Goal: Information Seeking & Learning: Compare options

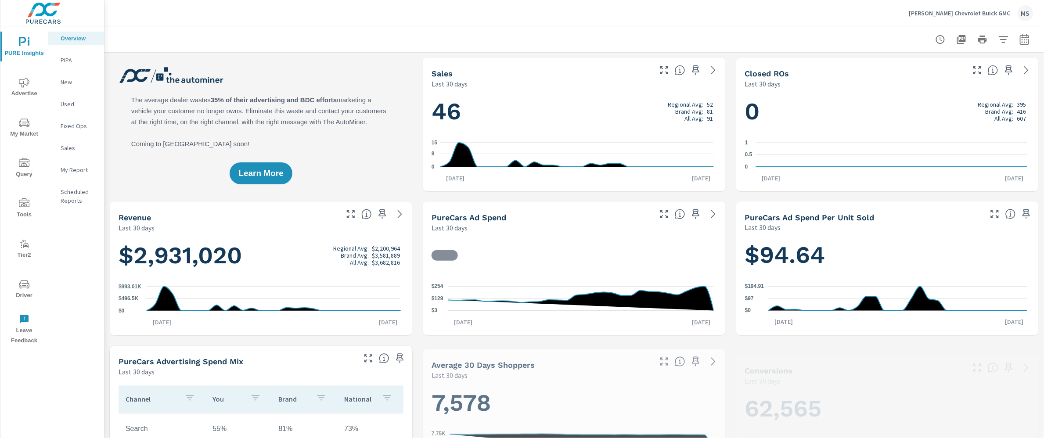
click at [1022, 40] on icon "button" at bounding box center [1025, 41] width 6 height 4
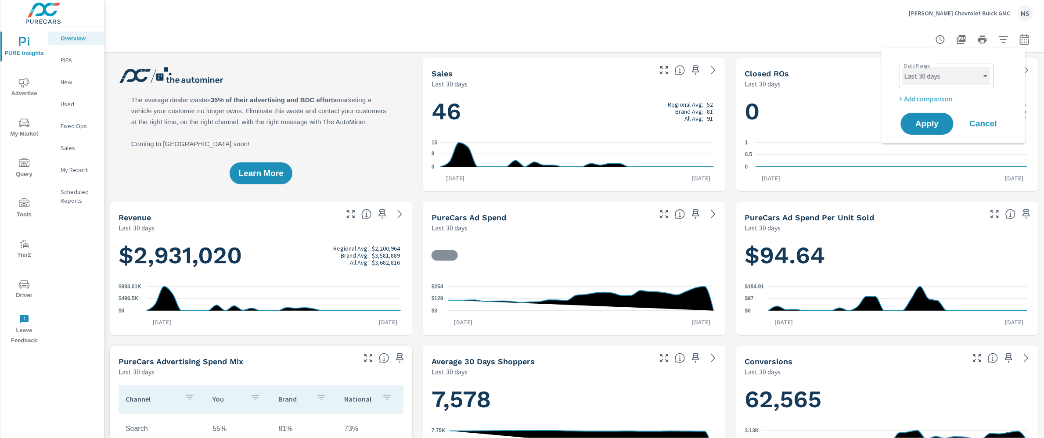
click at [955, 68] on select "Custom [DATE] Last week Last 7 days Last 14 days Last 30 days Last 45 days Last…" at bounding box center [947, 76] width 88 height 18
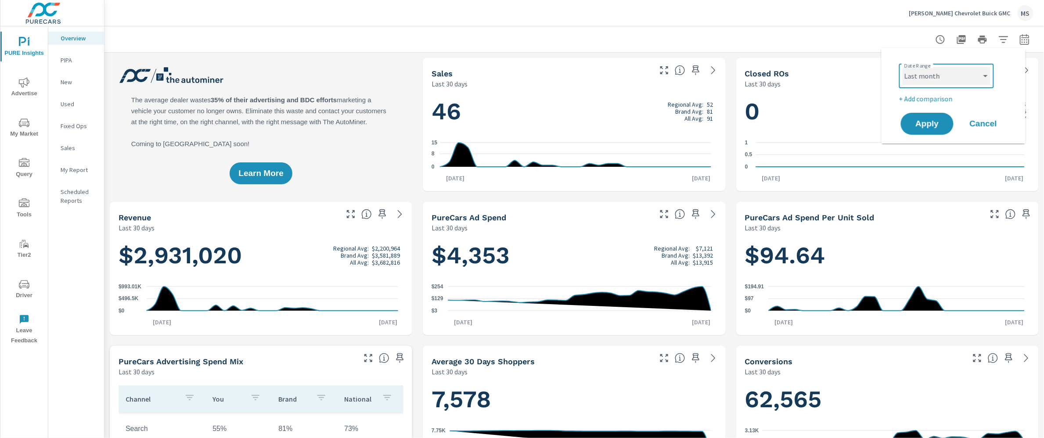
click at [903, 67] on select "Custom [DATE] Last week Last 7 days Last 14 days Last 30 days Last 45 days Last…" at bounding box center [947, 76] width 88 height 18
select select "Last month"
click at [937, 100] on p "+ Add comparison" at bounding box center [955, 99] width 112 height 11
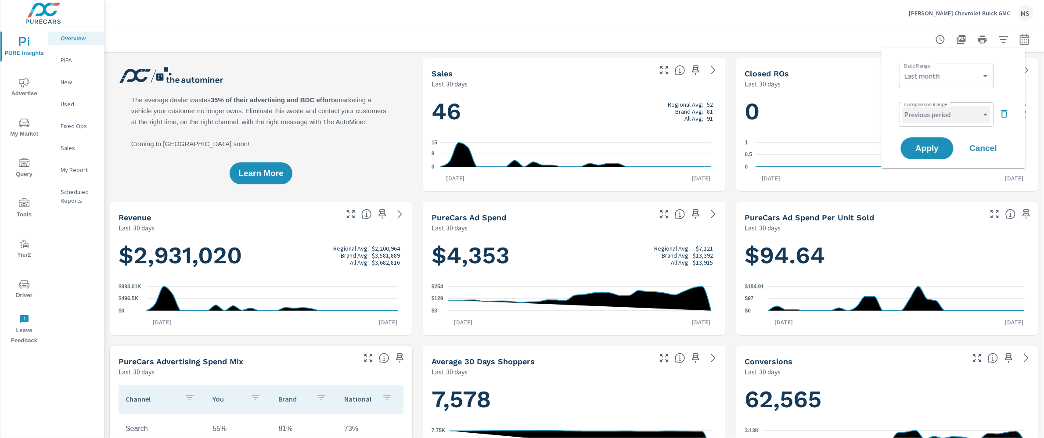
click at [942, 118] on select "Custom Previous period Previous month Previous year" at bounding box center [947, 115] width 88 height 18
click at [903, 106] on select "Custom Previous period Previous month Previous year" at bounding box center [947, 115] width 88 height 18
select select "Previous month"
click at [931, 148] on span "Apply" at bounding box center [927, 148] width 36 height 8
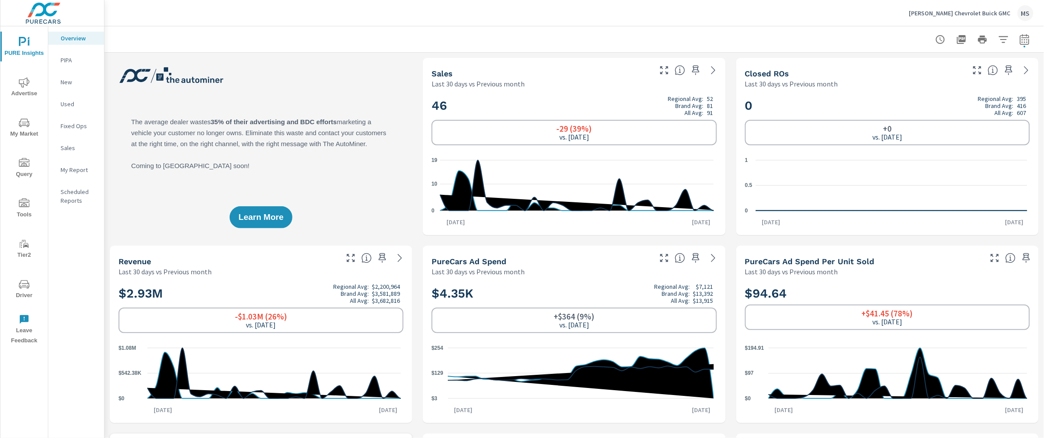
click at [29, 86] on icon "nav menu" at bounding box center [24, 82] width 11 height 11
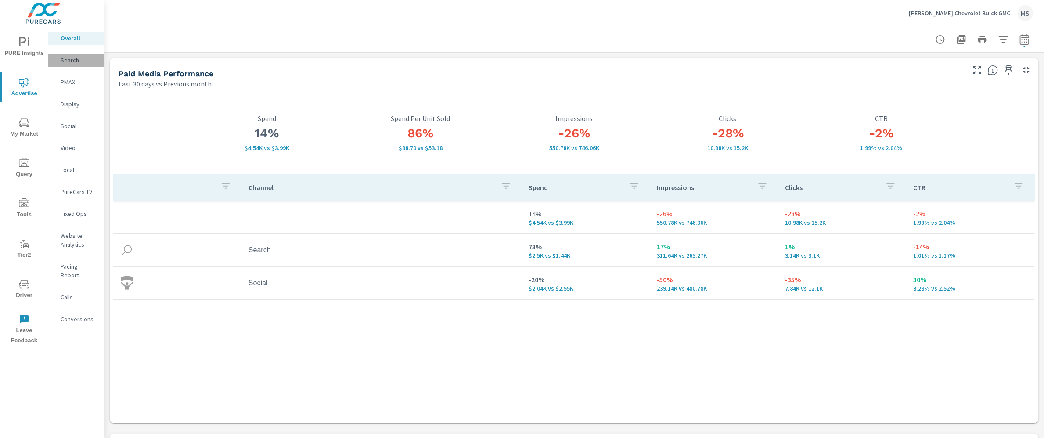
click at [70, 60] on p "Search" at bounding box center [79, 60] width 36 height 9
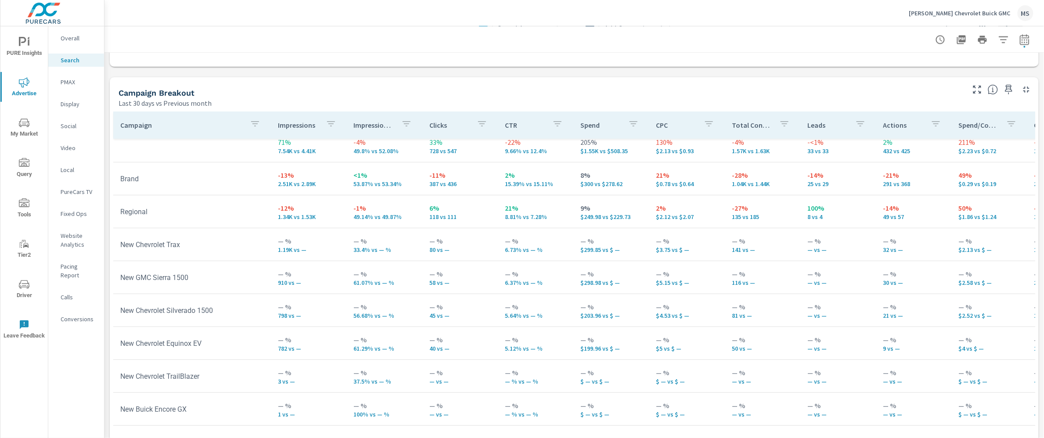
scroll to position [11, 0]
click at [23, 279] on icon "nav menu" at bounding box center [24, 284] width 11 height 11
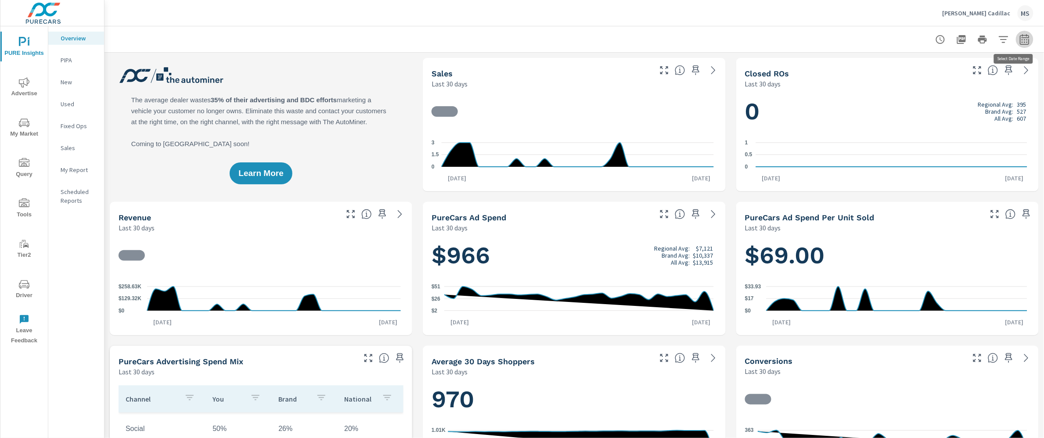
click at [1023, 37] on button "button" at bounding box center [1025, 40] width 18 height 18
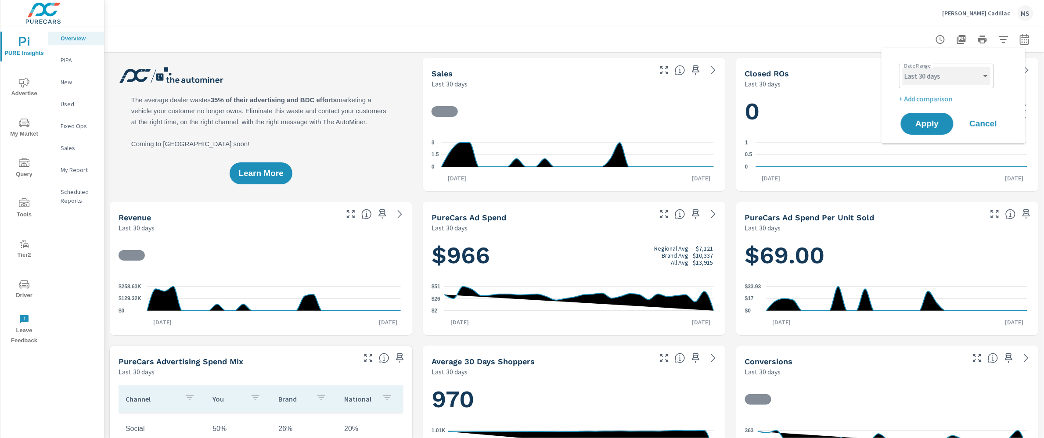
click at [947, 78] on select "Custom [DATE] Last week Last 7 days Last 14 days Last 30 days Last 45 days Last…" at bounding box center [947, 76] width 88 height 18
click at [903, 67] on select "Custom [DATE] Last week Last 7 days Last 14 days Last 30 days Last 45 days Last…" at bounding box center [947, 76] width 88 height 18
select select "Last month"
click at [934, 99] on p "+ Add comparison" at bounding box center [955, 99] width 112 height 11
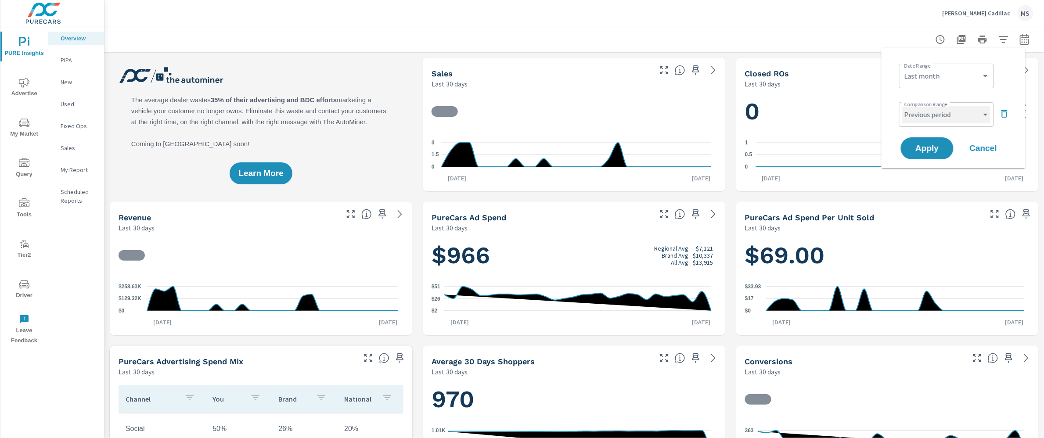
click at [935, 115] on select "Custom Previous period Previous month Previous year" at bounding box center [947, 115] width 88 height 18
click at [903, 106] on select "Custom Previous period Previous month Previous year" at bounding box center [947, 115] width 88 height 18
select select "Previous month"
click at [930, 152] on span "Apply" at bounding box center [927, 148] width 36 height 8
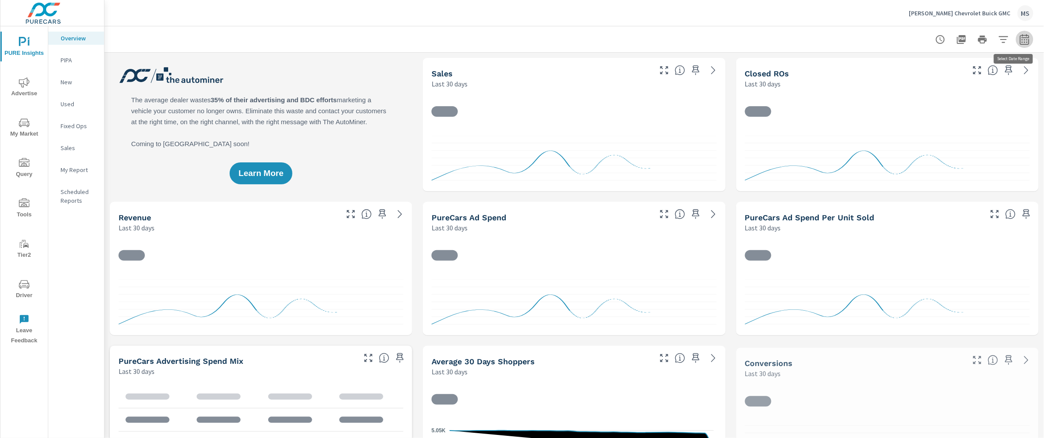
click at [1022, 41] on icon "button" at bounding box center [1025, 39] width 11 height 11
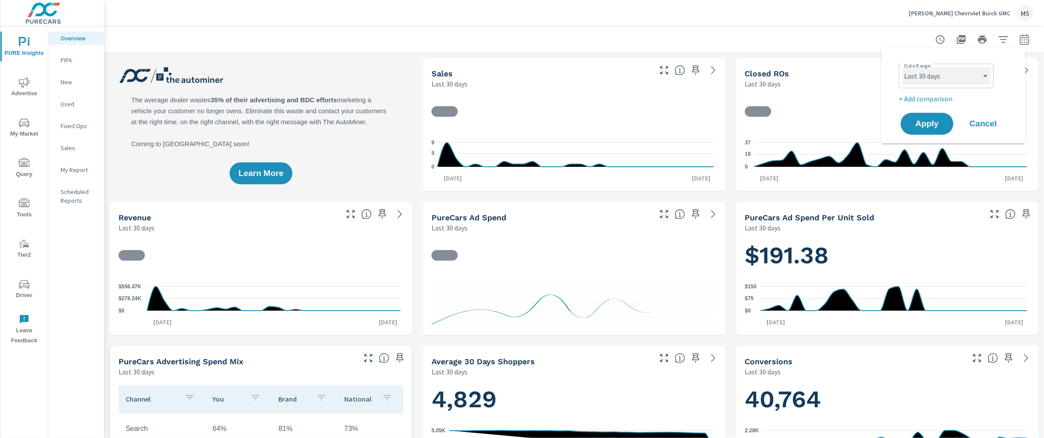
click at [927, 79] on select "Custom [DATE] Last week Last 7 days Last 14 days Last 30 days Last 45 days Last…" at bounding box center [947, 76] width 88 height 18
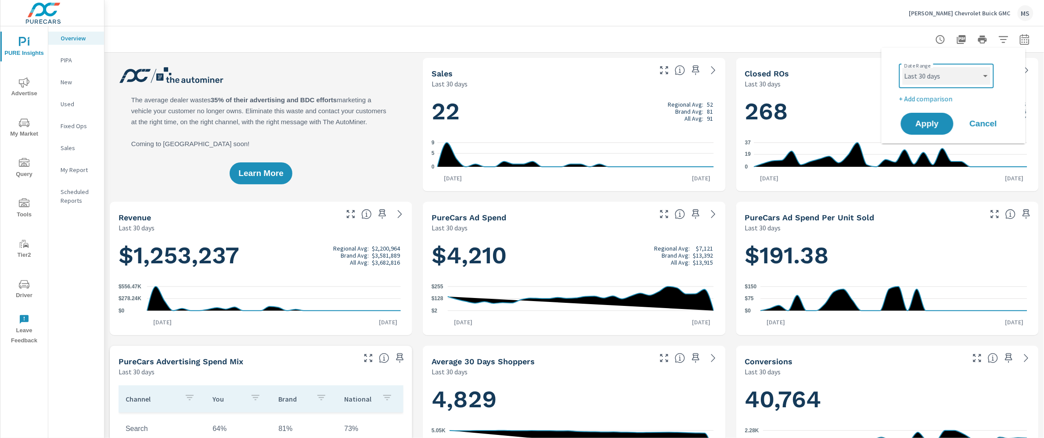
click at [903, 67] on select "Custom [DATE] Last week Last 7 days Last 14 days Last 30 days Last 45 days Last…" at bounding box center [947, 76] width 88 height 18
select select "Last month"
click at [926, 99] on p "+ Add comparison" at bounding box center [955, 99] width 112 height 11
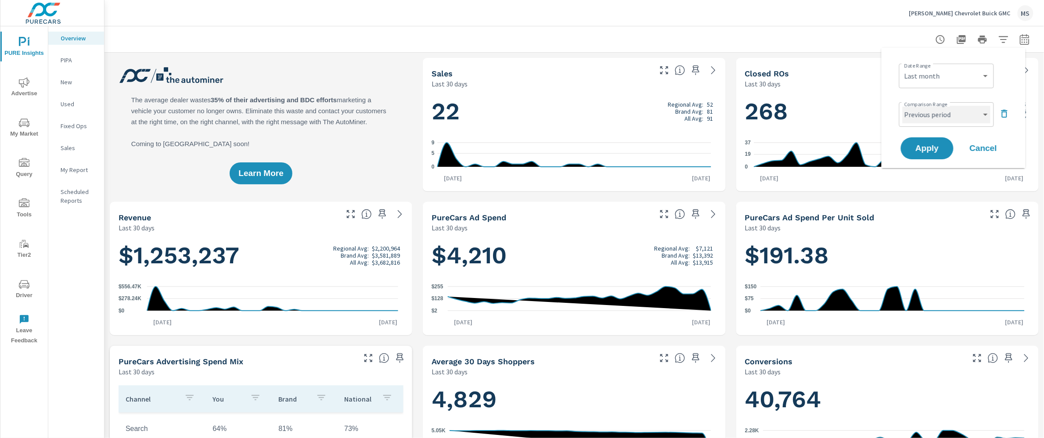
click at [930, 115] on select "Custom Previous period Previous month Previous year" at bounding box center [947, 115] width 88 height 18
click at [903, 106] on select "Custom Previous period Previous month Previous year" at bounding box center [947, 115] width 88 height 18
select select "Previous month"
click at [928, 149] on span "Apply" at bounding box center [927, 148] width 36 height 8
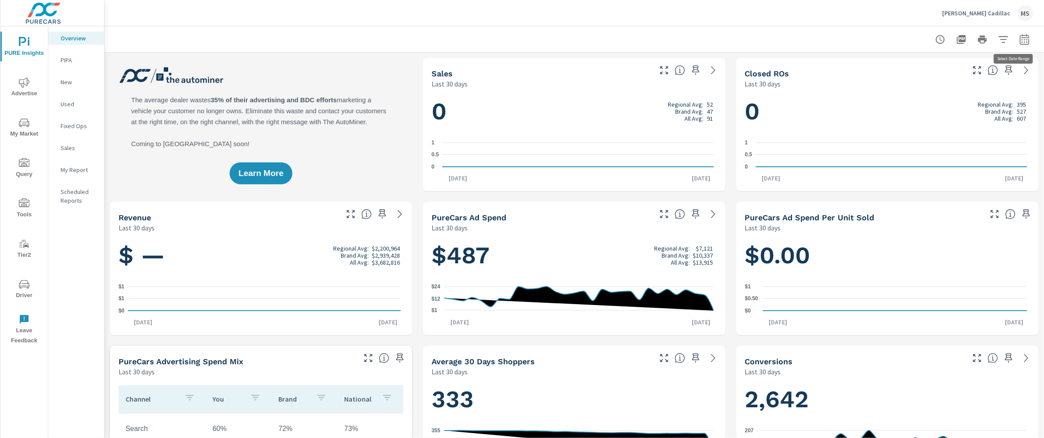
click at [1022, 40] on icon "button" at bounding box center [1025, 41] width 6 height 4
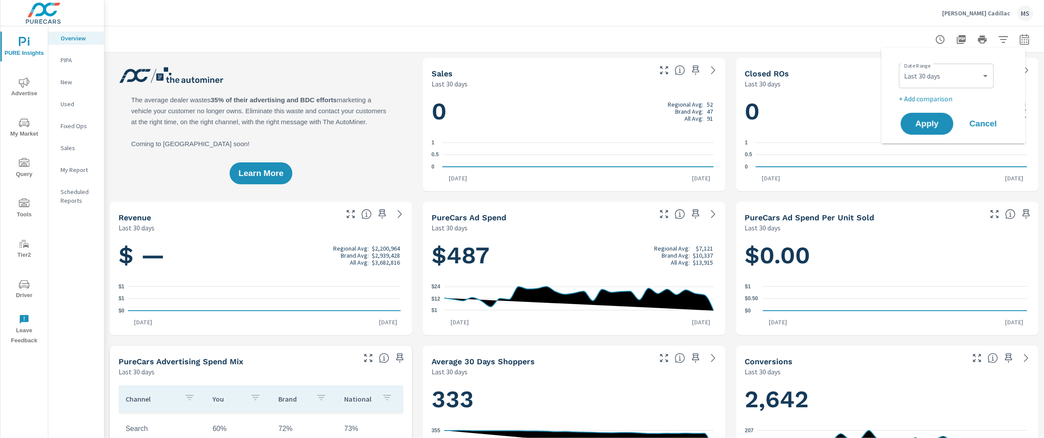
click at [935, 84] on div "Custom Yesterday Last week Last 7 days Last 14 days Last 30 days Last 45 days L…" at bounding box center [946, 76] width 95 height 25
click at [921, 73] on select "Custom [DATE] Last week Last 7 days Last 14 days Last 30 days Last 45 days Last…" at bounding box center [947, 76] width 88 height 18
click at [903, 67] on select "Custom [DATE] Last week Last 7 days Last 14 days Last 30 days Last 45 days Last…" at bounding box center [947, 76] width 88 height 18
select select "Last month"
click at [919, 95] on p "+ Add comparison" at bounding box center [955, 99] width 112 height 11
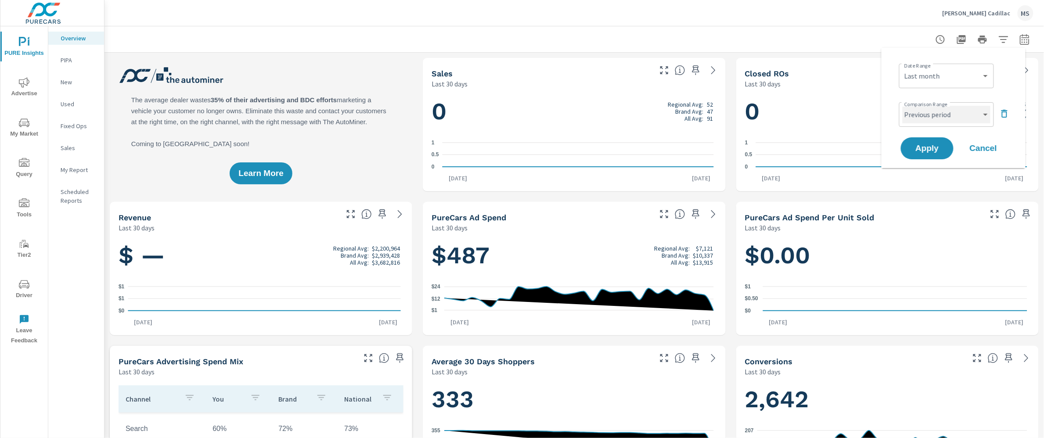
click at [924, 112] on select "Custom Previous period Previous month Previous year" at bounding box center [947, 115] width 88 height 18
click at [903, 106] on select "Custom Previous period Previous month Previous year" at bounding box center [947, 115] width 88 height 18
select select "Previous month"
click at [937, 150] on span "Apply" at bounding box center [927, 148] width 36 height 8
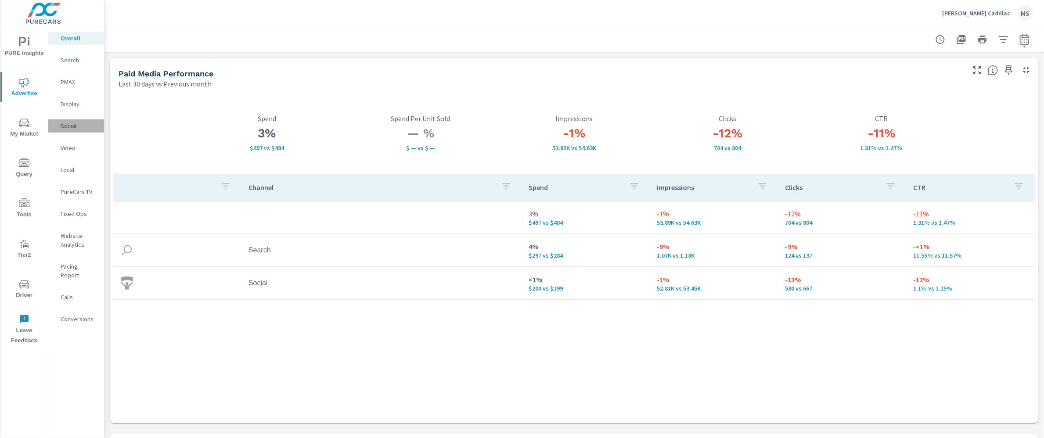
click at [82, 126] on p "Social" at bounding box center [79, 126] width 36 height 9
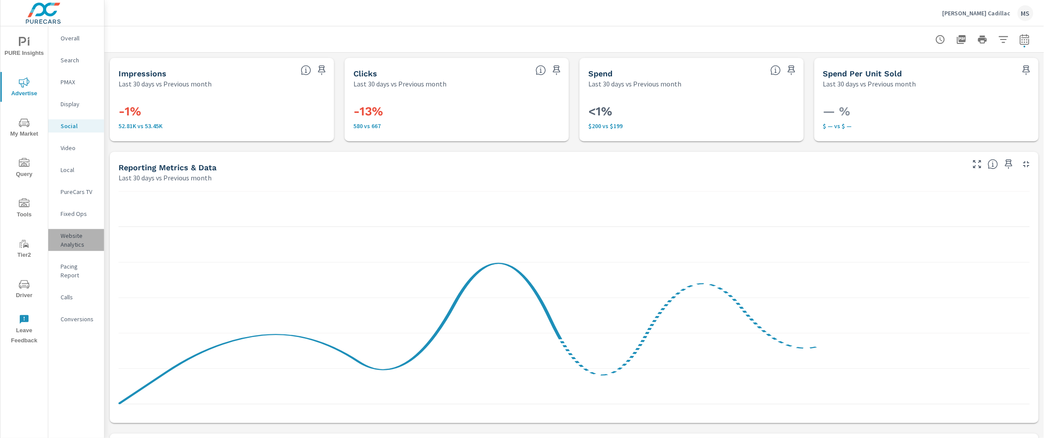
click at [73, 244] on p "Website Analytics" at bounding box center [79, 240] width 36 height 18
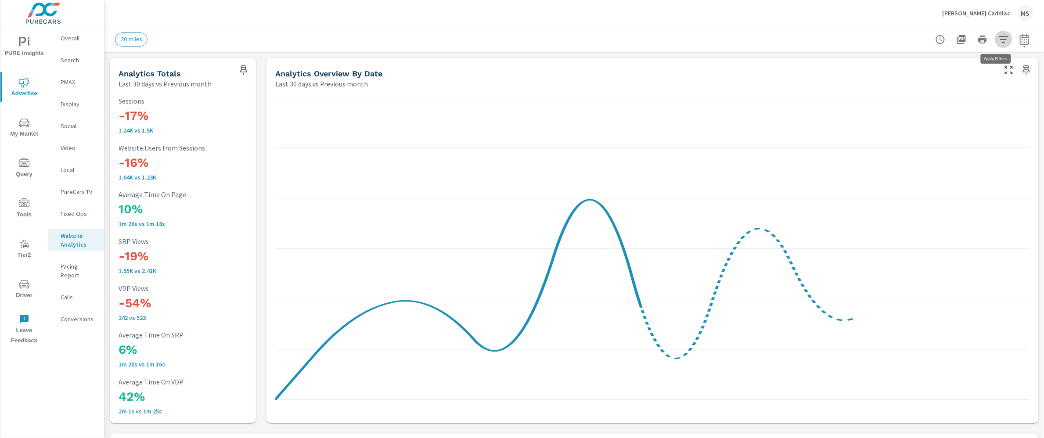
click at [1000, 42] on icon "button" at bounding box center [1004, 39] width 11 height 11
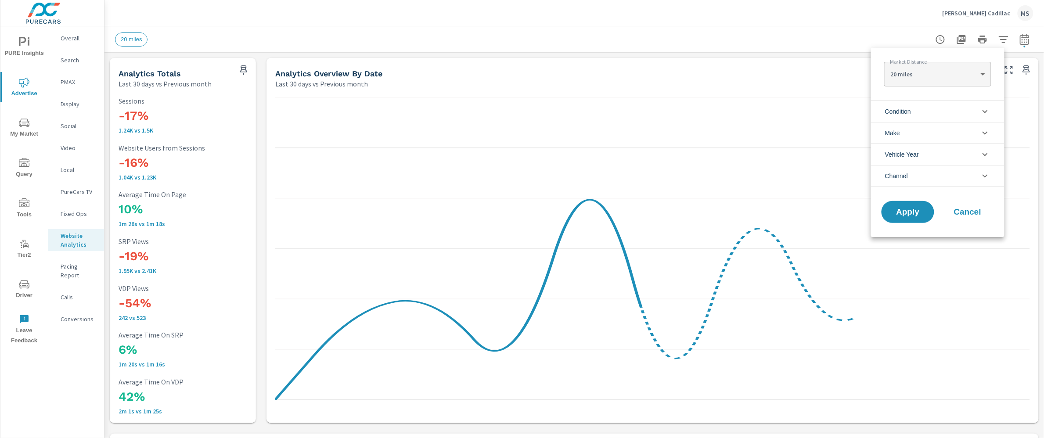
click at [900, 173] on span "Channel" at bounding box center [896, 176] width 23 height 21
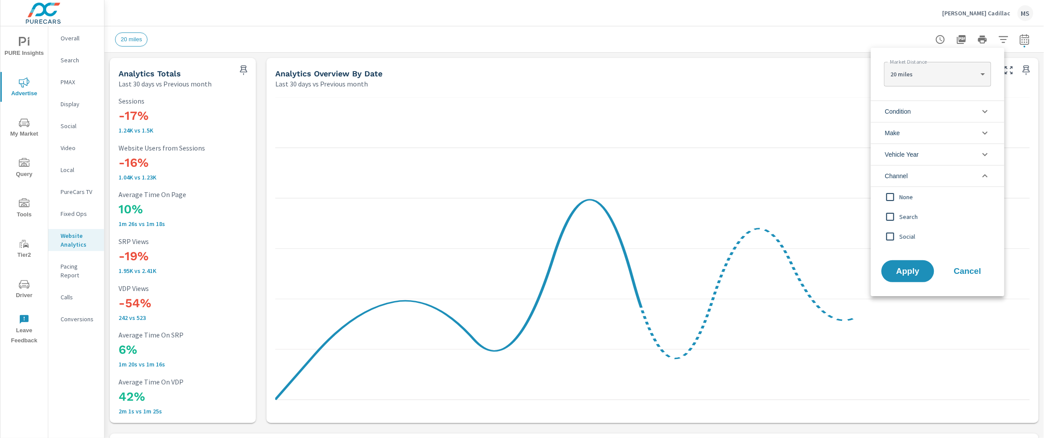
click at [897, 213] on input "filter options" at bounding box center [890, 217] width 18 height 18
click at [892, 234] on input "filter options" at bounding box center [890, 236] width 18 height 18
click at [913, 277] on button "Apply" at bounding box center [908, 271] width 54 height 23
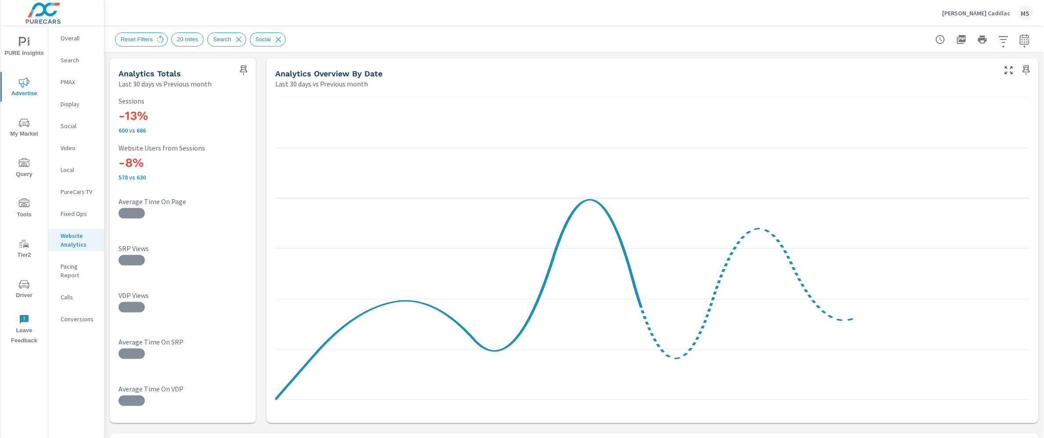
drag, startPoint x: 280, startPoint y: 39, endPoint x: 266, endPoint y: 41, distance: 13.9
click at [280, 39] on icon at bounding box center [279, 40] width 10 height 10
click at [241, 40] on div "Reset Filters 20 miles Search Social" at bounding box center [204, 39] width 178 height 14
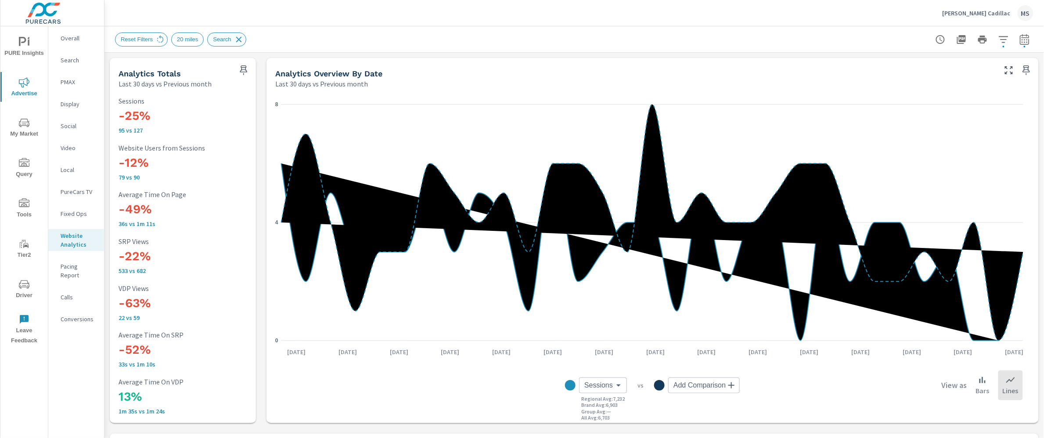
click at [239, 40] on icon at bounding box center [239, 40] width 10 height 10
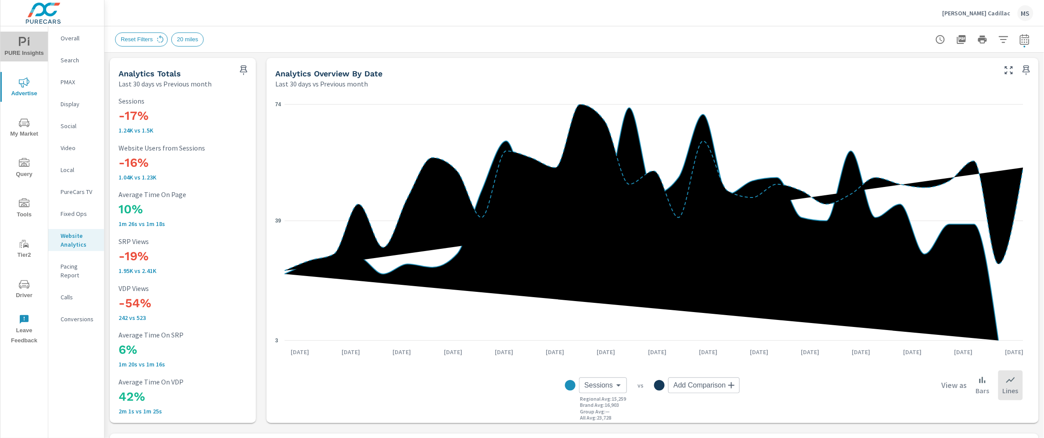
click at [25, 47] on icon "nav menu" at bounding box center [24, 42] width 11 height 11
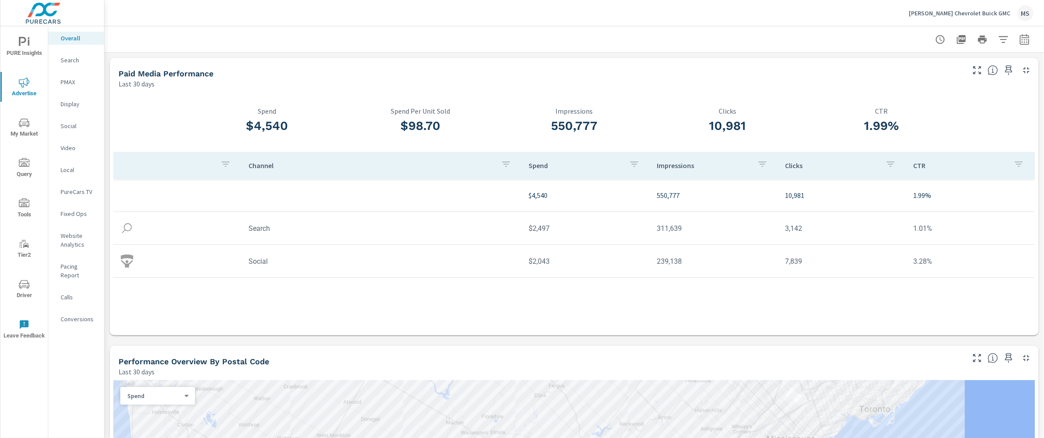
click at [69, 62] on p "Search" at bounding box center [79, 60] width 36 height 9
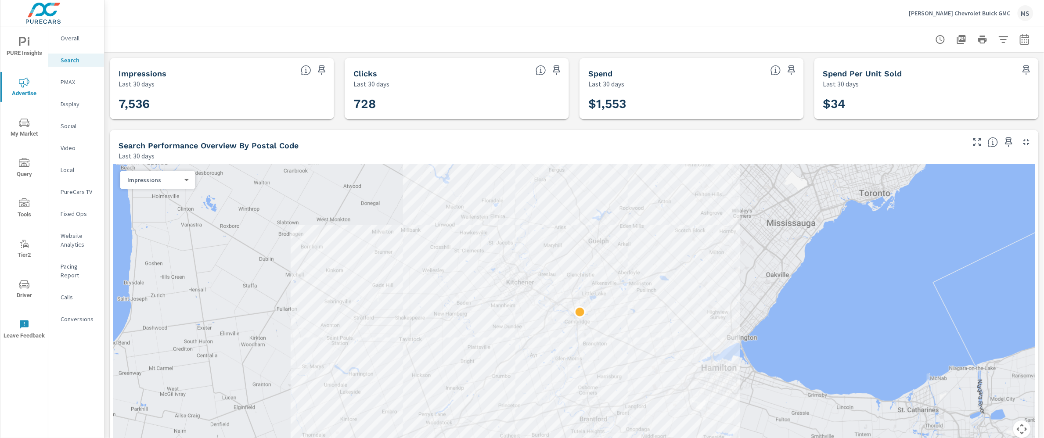
click at [1020, 42] on icon "button" at bounding box center [1025, 39] width 11 height 11
click at [929, 74] on select "Custom [DATE] Last week Last 7 days Last 14 days Last 30 days Last 45 days Last…" at bounding box center [947, 76] width 88 height 18
click at [903, 67] on select "Custom [DATE] Last week Last 7 days Last 14 days Last 30 days Last 45 days Last…" at bounding box center [947, 76] width 88 height 18
select select "Last month"
click at [935, 94] on p "+ Add comparison" at bounding box center [955, 99] width 112 height 11
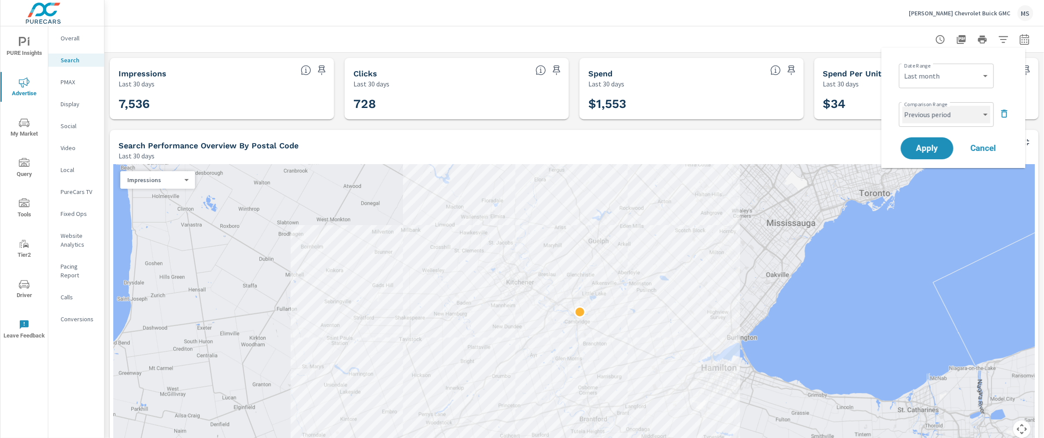
click at [935, 118] on select "Custom Previous period Previous month Previous year" at bounding box center [947, 115] width 88 height 18
click at [903, 106] on select "Custom Previous period Previous month Previous year" at bounding box center [947, 115] width 88 height 18
select select "Previous month"
click at [941, 148] on span "Apply" at bounding box center [927, 148] width 36 height 8
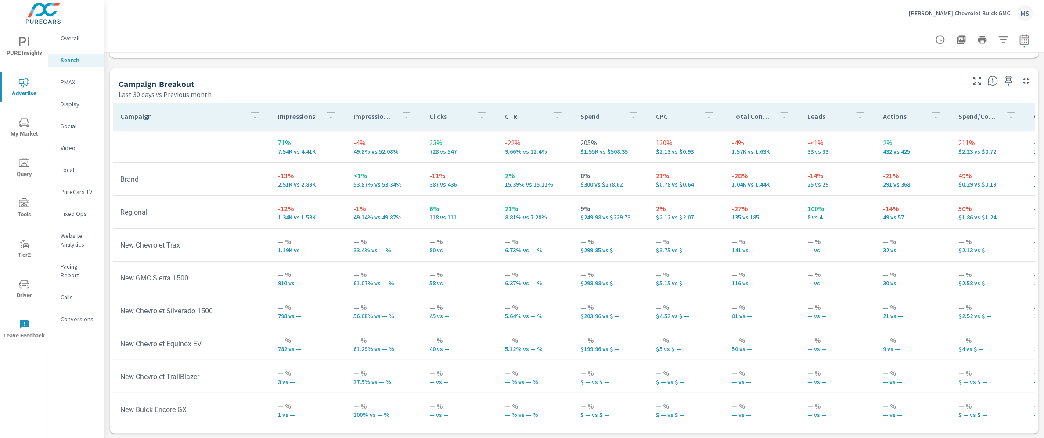
scroll to position [18, 0]
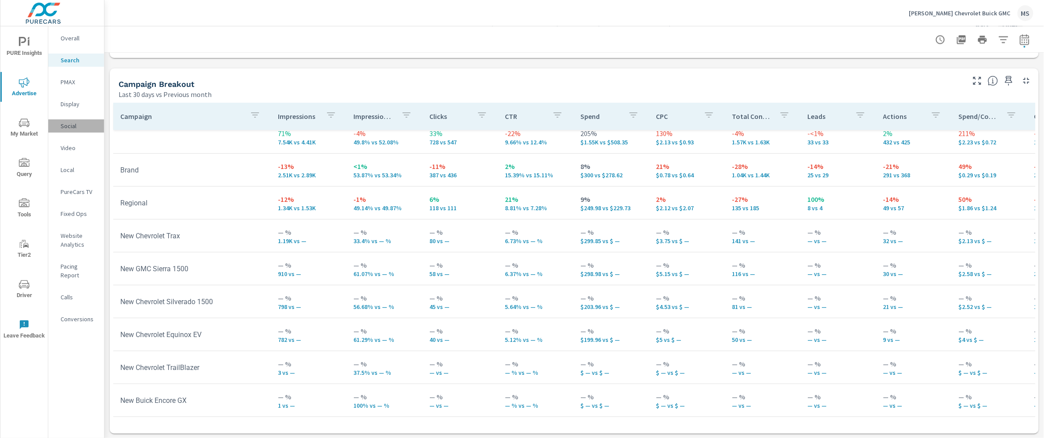
click at [69, 126] on p "Social" at bounding box center [79, 126] width 36 height 9
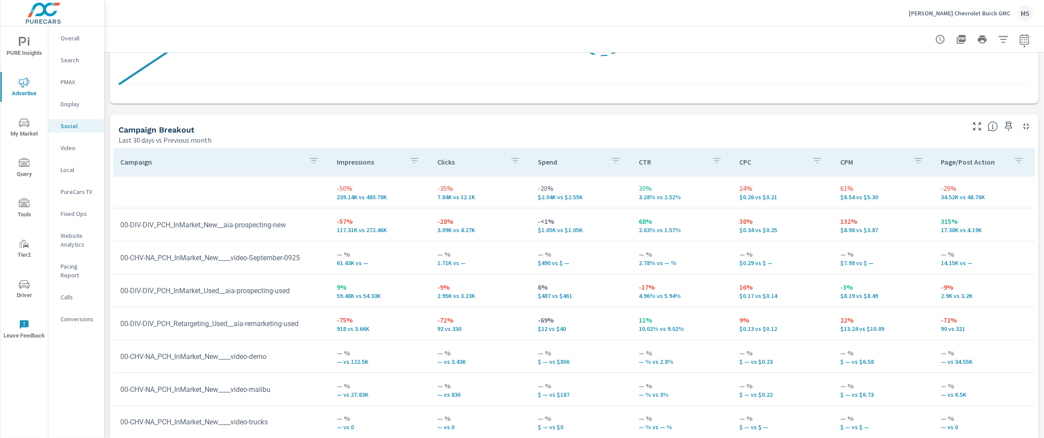
scroll to position [366, 0]
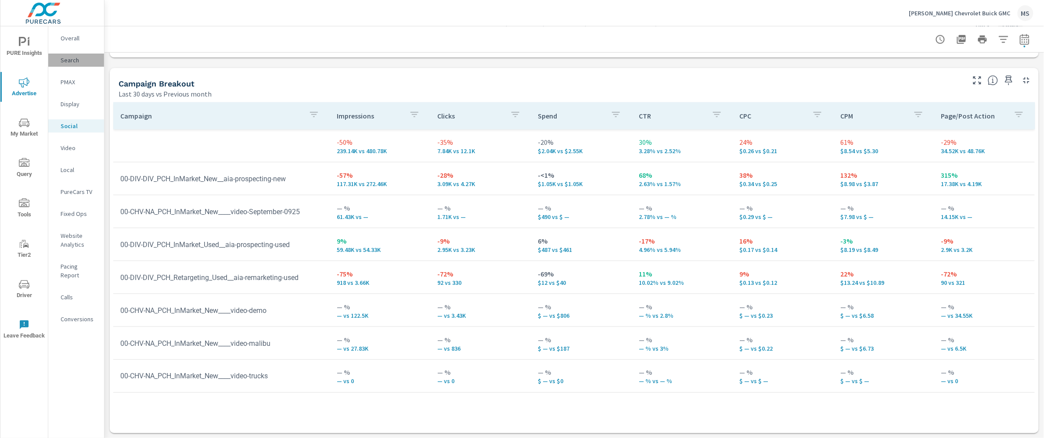
click at [73, 64] on p "Search" at bounding box center [79, 60] width 36 height 9
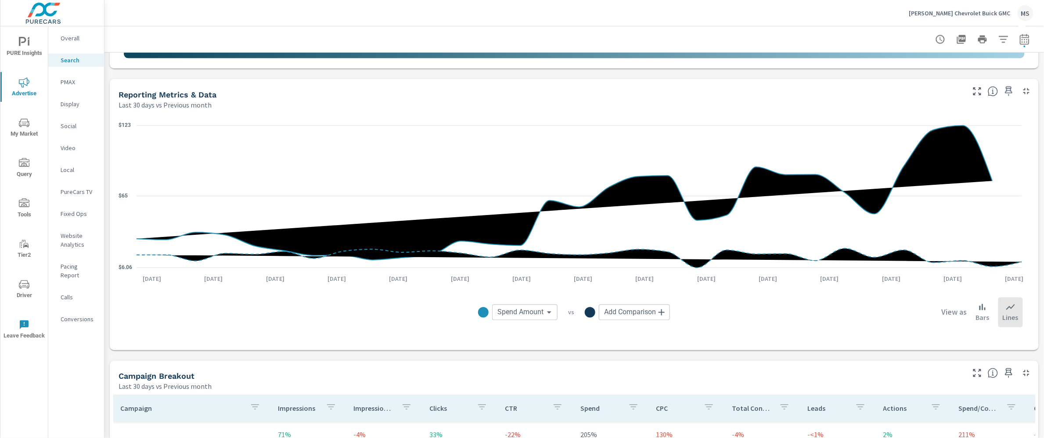
scroll to position [835, 0]
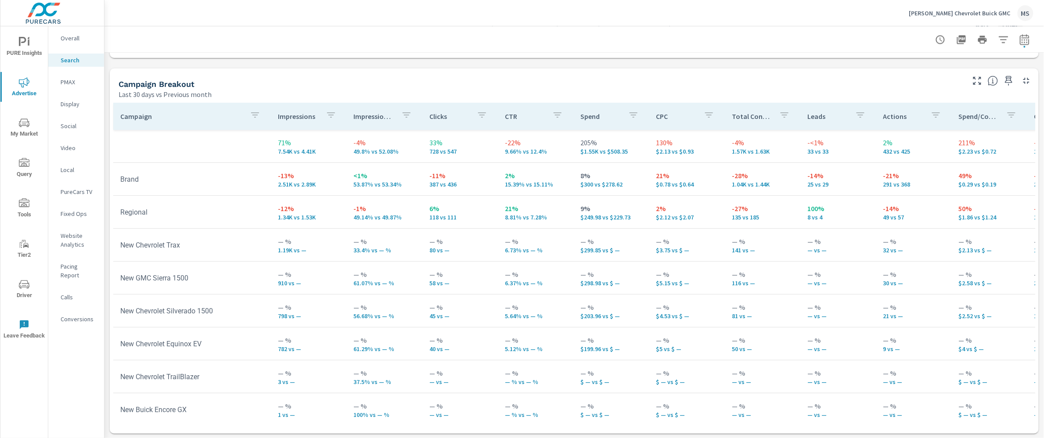
click at [68, 90] on nav "Overall Search PMAX Display Social Video Local PureCars TV Fixed Ops Website An…" at bounding box center [76, 182] width 56 height 312
click at [71, 78] on p "PMAX" at bounding box center [79, 82] width 36 height 9
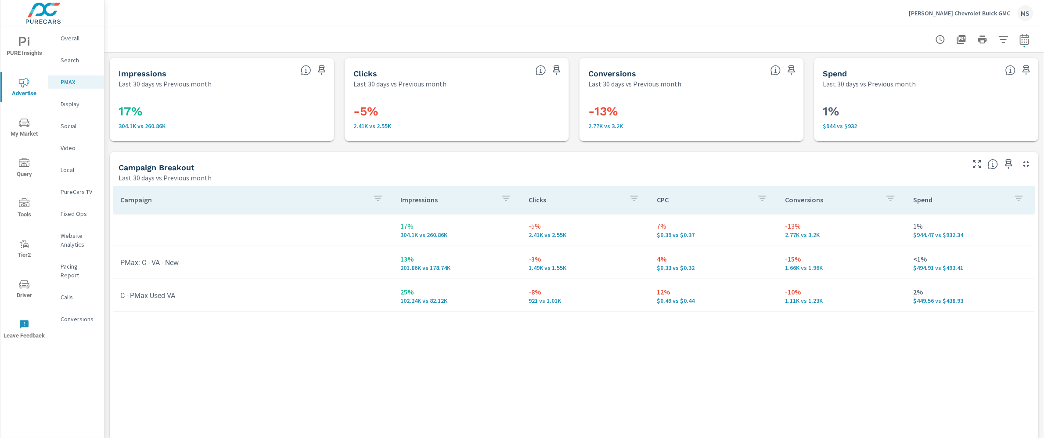
click at [58, 239] on div "Website Analytics" at bounding box center [76, 240] width 56 height 22
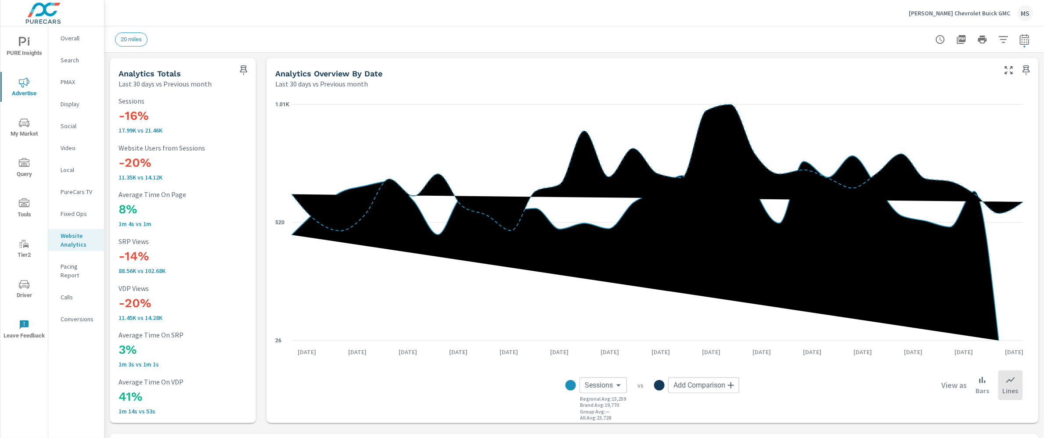
click at [63, 78] on p "PMAX" at bounding box center [79, 82] width 36 height 9
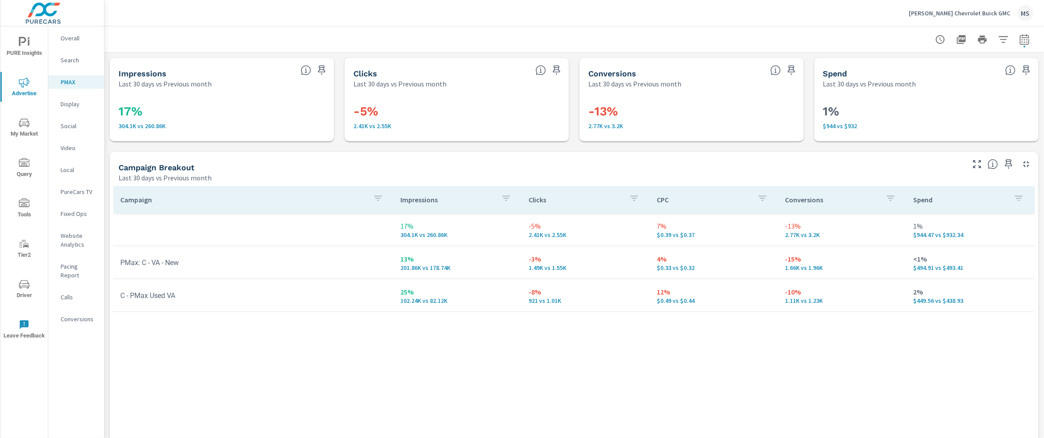
click at [66, 39] on p "Overall" at bounding box center [79, 38] width 36 height 9
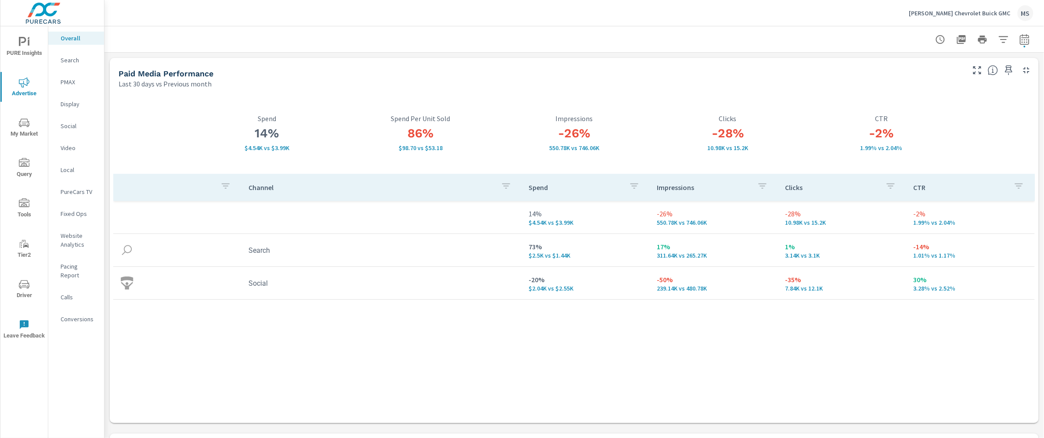
click at [75, 229] on div "Website Analytics" at bounding box center [76, 240] width 56 height 22
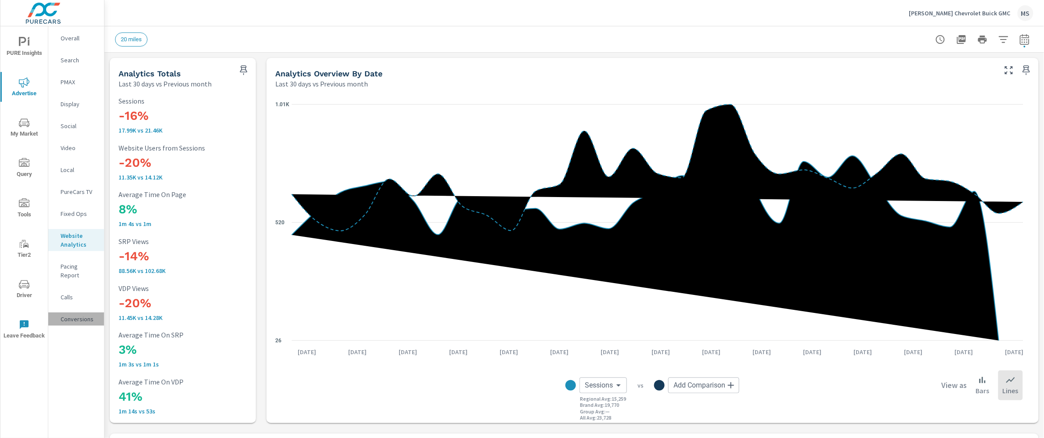
click at [77, 313] on div "Conversions" at bounding box center [76, 319] width 56 height 13
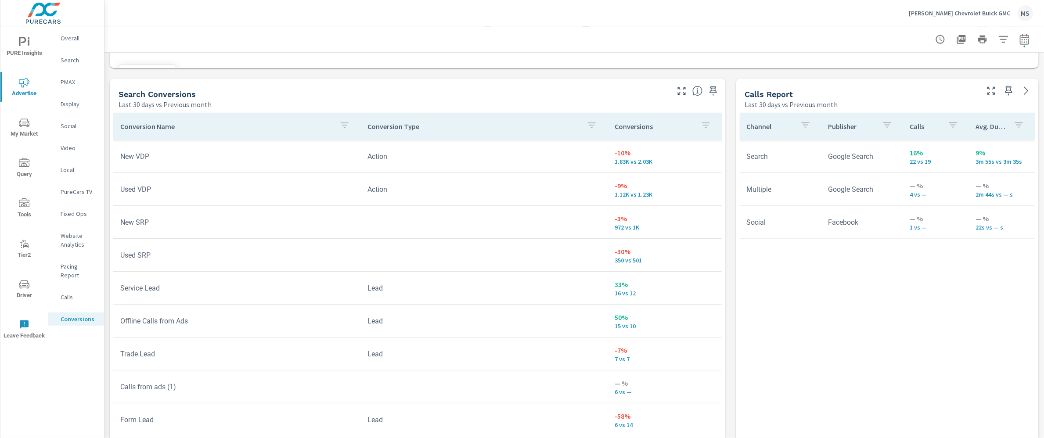
scroll to position [443, 0]
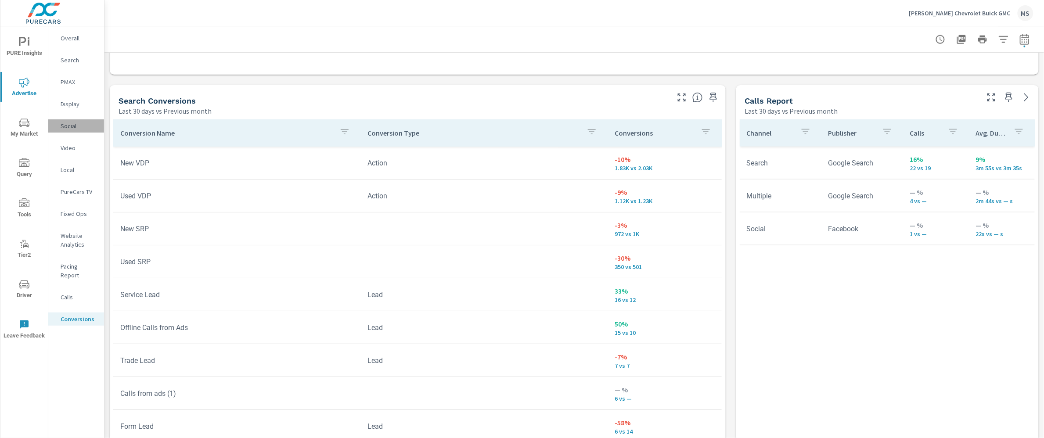
click at [64, 125] on p "Social" at bounding box center [79, 126] width 36 height 9
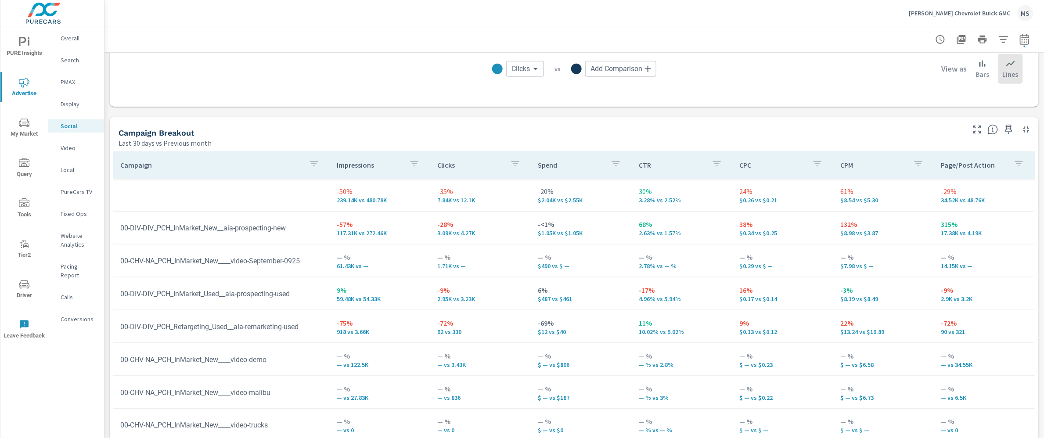
scroll to position [366, 0]
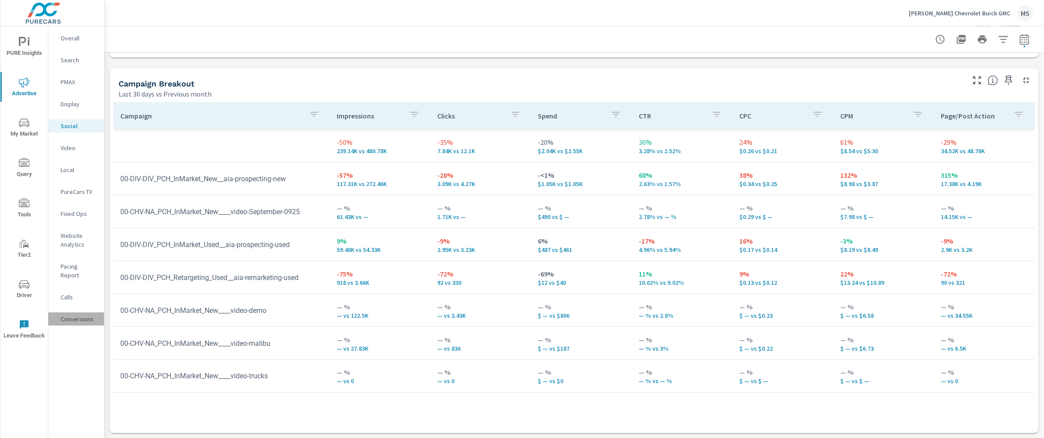
click at [73, 315] on p "Conversions" at bounding box center [79, 319] width 36 height 9
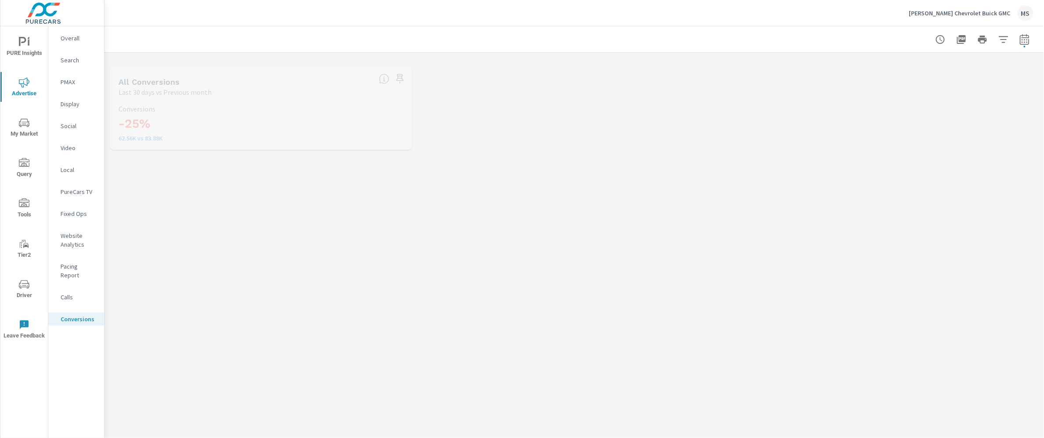
scroll to position [33, 0]
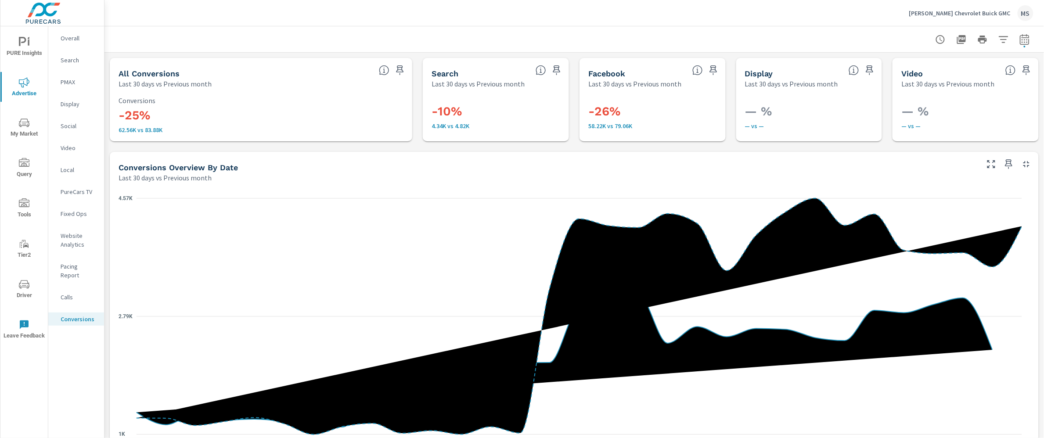
click at [78, 84] on p "PMAX" at bounding box center [79, 82] width 36 height 9
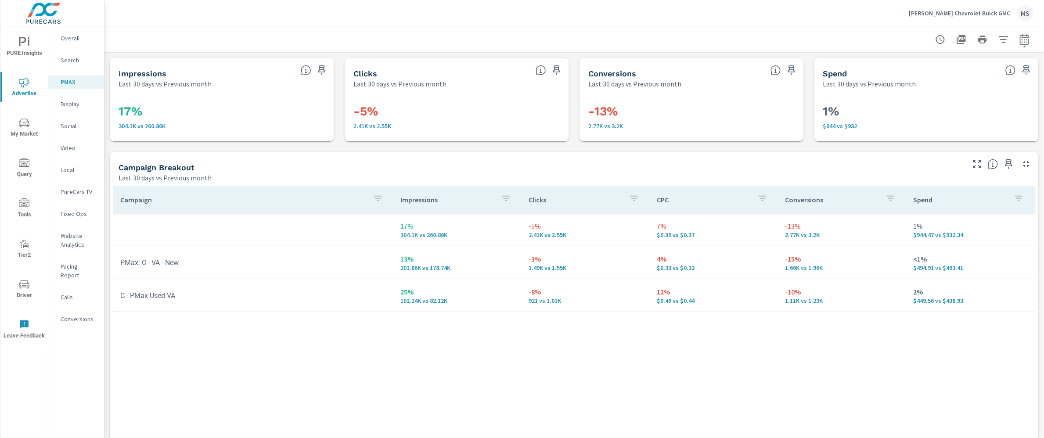
click at [72, 123] on p "Social" at bounding box center [79, 126] width 36 height 9
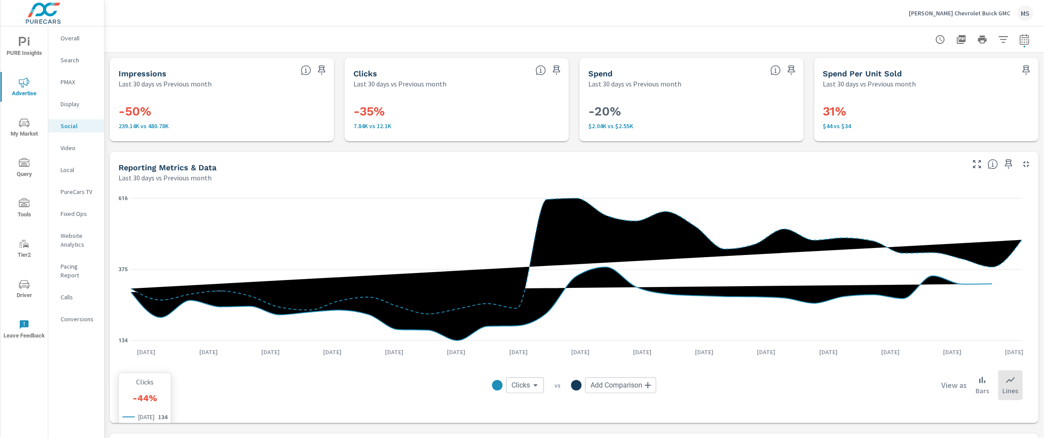
scroll to position [323, 0]
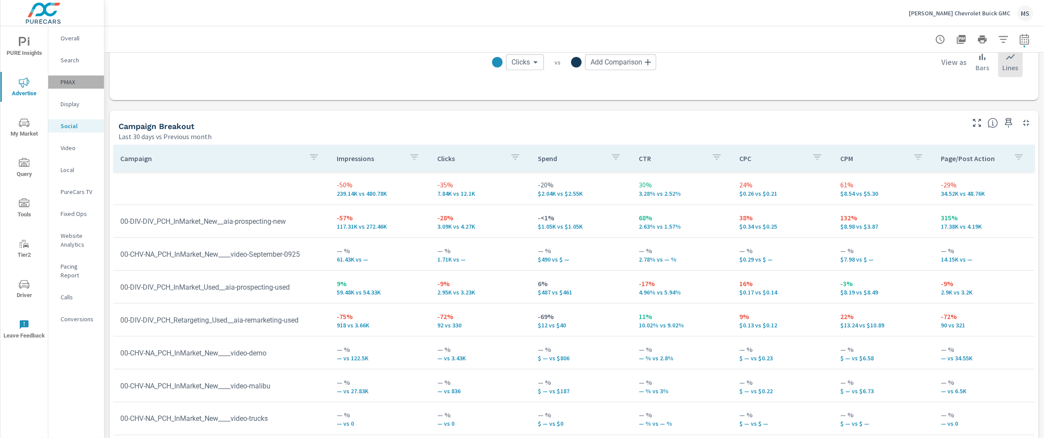
click at [73, 78] on p "PMAX" at bounding box center [79, 82] width 36 height 9
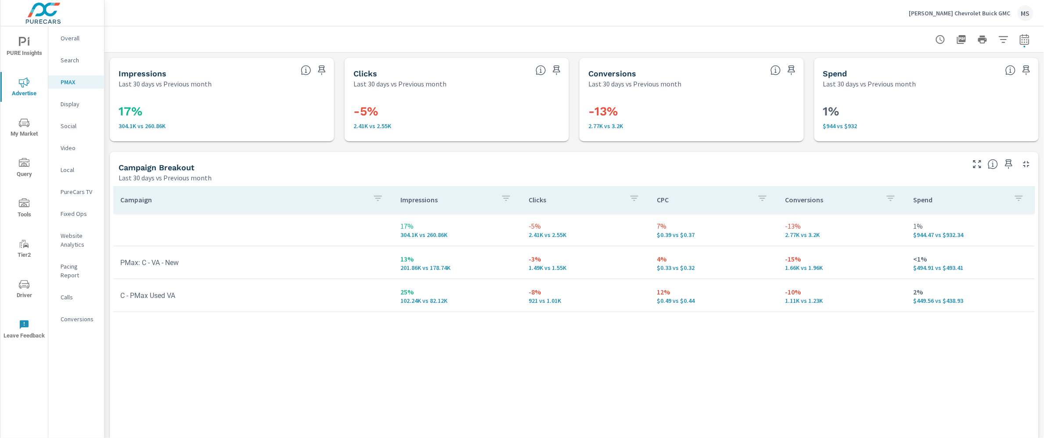
click at [73, 124] on p "Social" at bounding box center [79, 126] width 36 height 9
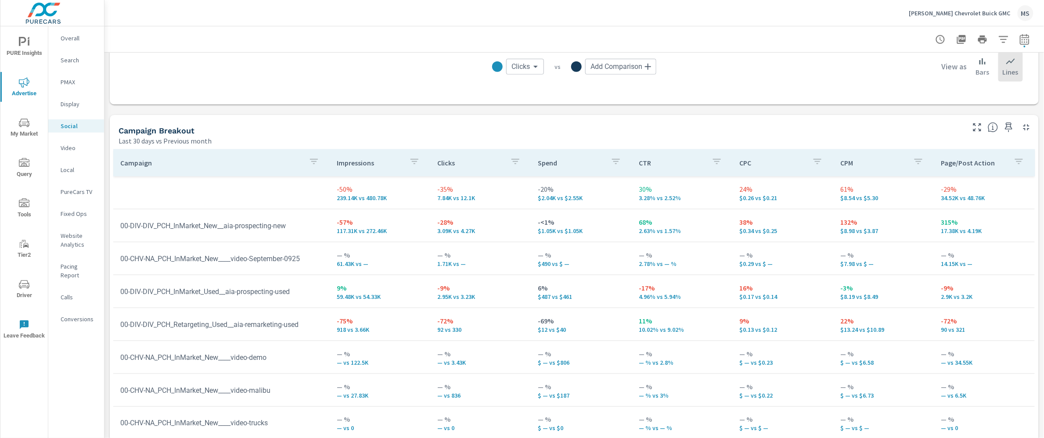
scroll to position [326, 0]
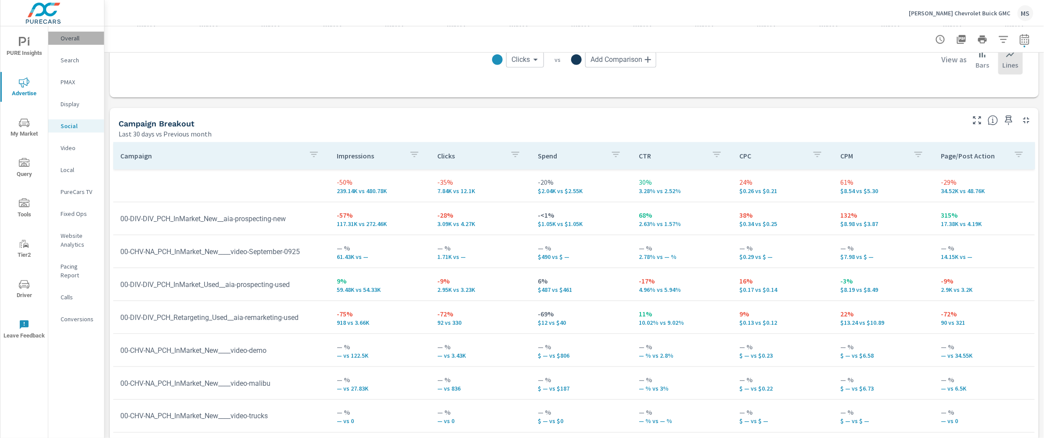
click at [79, 40] on p "Overall" at bounding box center [79, 38] width 36 height 9
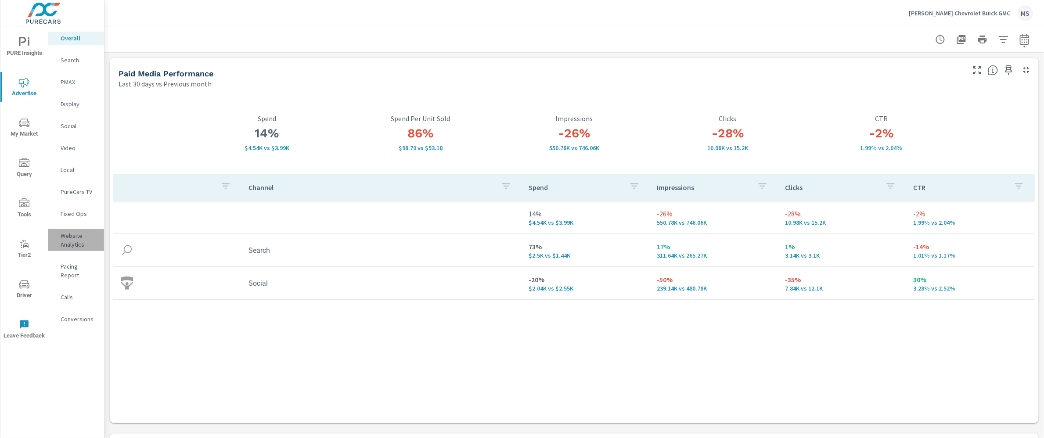
click at [72, 244] on p "Website Analytics" at bounding box center [79, 240] width 36 height 18
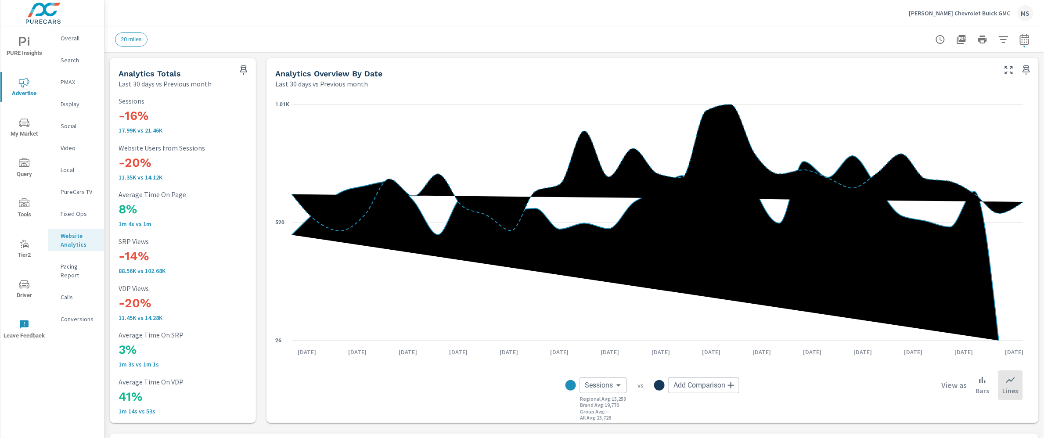
click at [83, 315] on p "Conversions" at bounding box center [79, 319] width 36 height 9
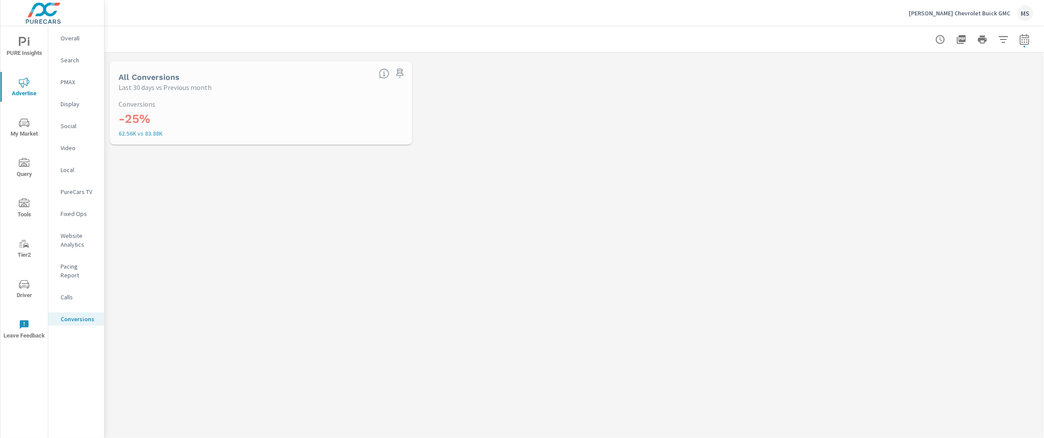
scroll to position [33, 0]
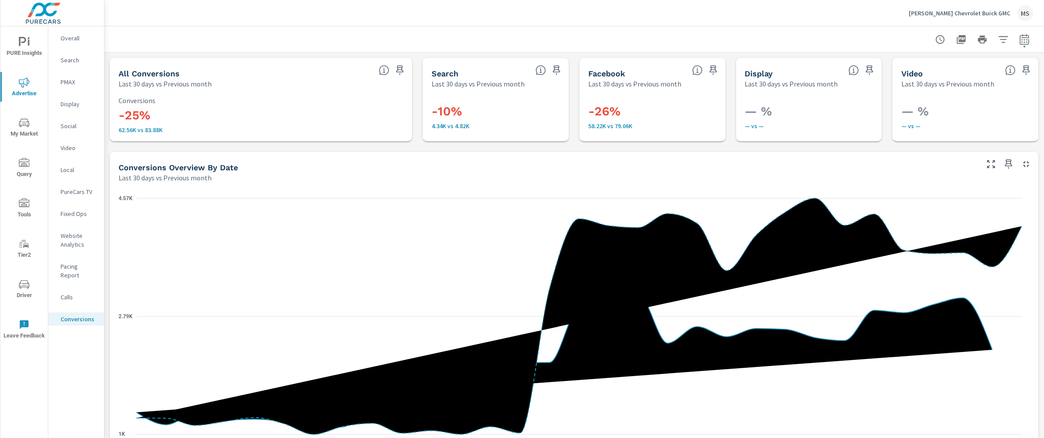
click at [68, 61] on p "Search" at bounding box center [79, 60] width 36 height 9
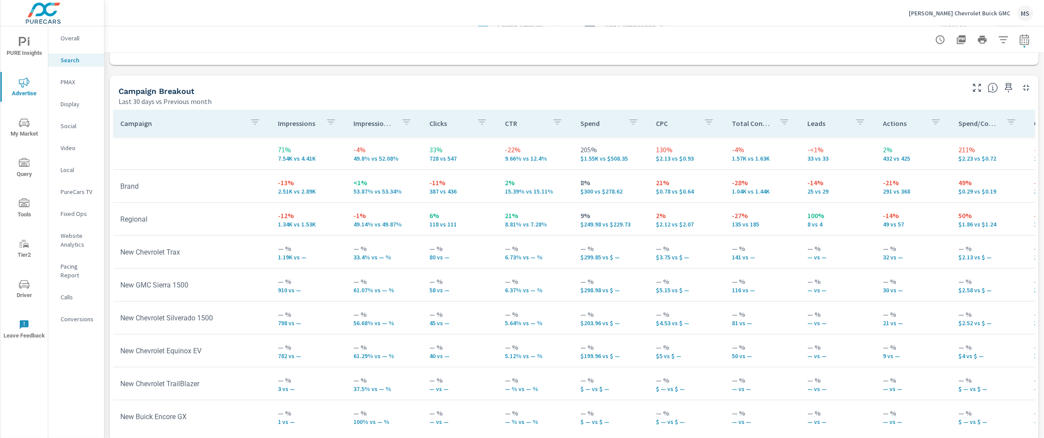
scroll to position [821, 0]
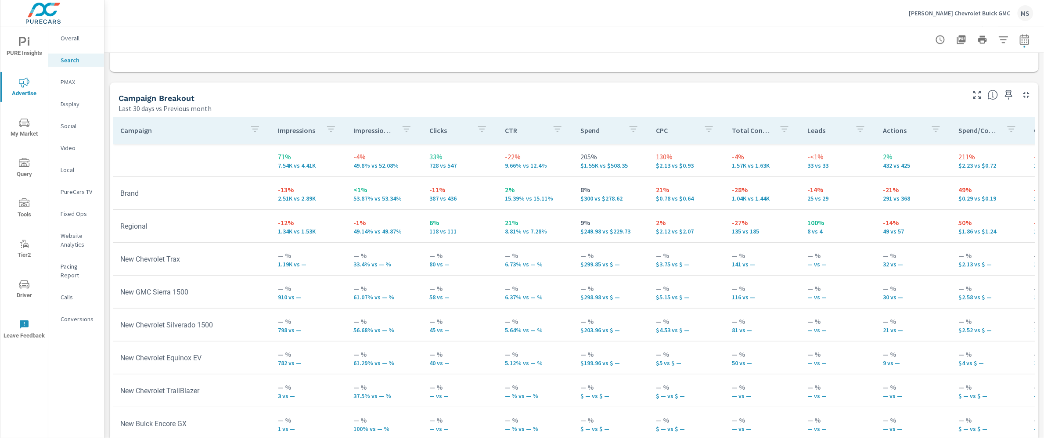
click at [68, 80] on p "PMAX" at bounding box center [79, 82] width 36 height 9
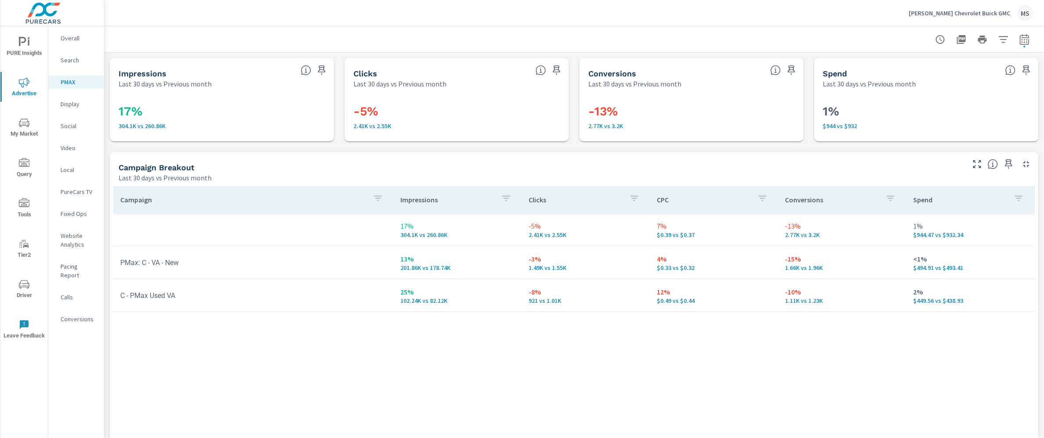
click at [64, 125] on p "Social" at bounding box center [79, 126] width 36 height 9
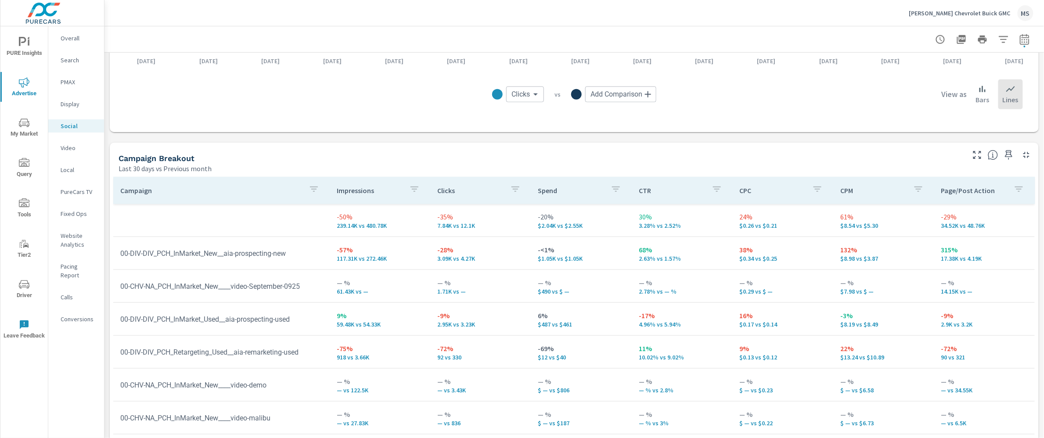
scroll to position [299, 0]
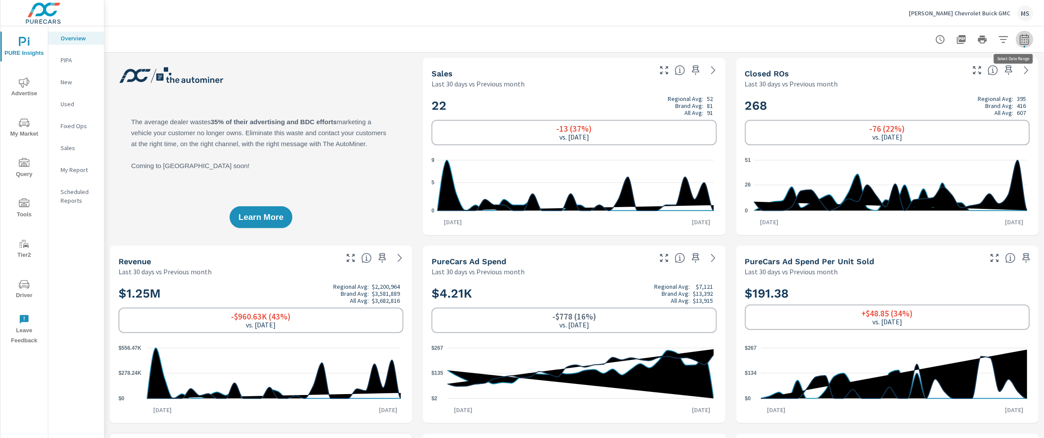
click at [1020, 38] on icon "button" at bounding box center [1025, 39] width 11 height 11
select select "Last 30 days"
select select "Previous month"
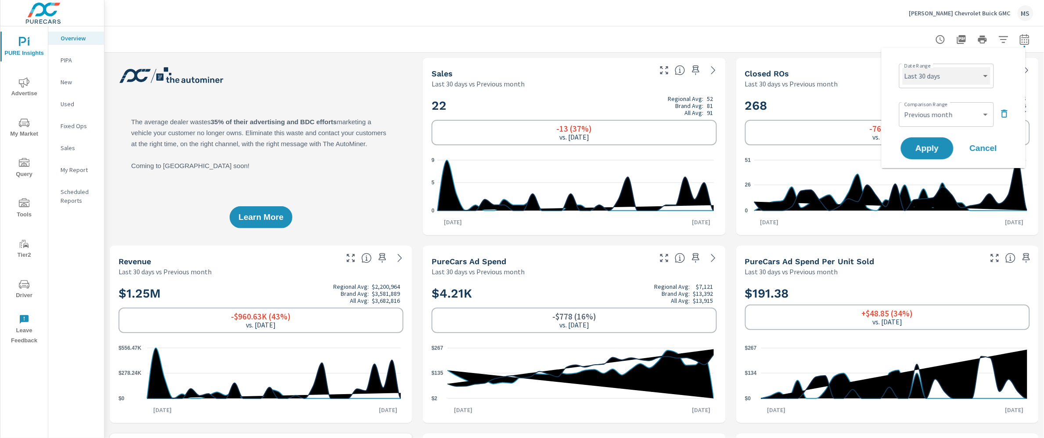
click at [951, 71] on select "Custom Yesterday Last week Last 7 days Last 14 days Last 30 days Last 45 days L…" at bounding box center [947, 76] width 88 height 18
click at [903, 67] on select "Custom Yesterday Last week Last 7 days Last 14 days Last 30 days Last 45 days L…" at bounding box center [947, 76] width 88 height 18
select select "Last month"
click at [927, 115] on select "Custom Previous period Previous month Previous year" at bounding box center [947, 115] width 88 height 18
click at [903, 106] on select "Custom Previous period Previous month Previous year" at bounding box center [947, 115] width 88 height 18
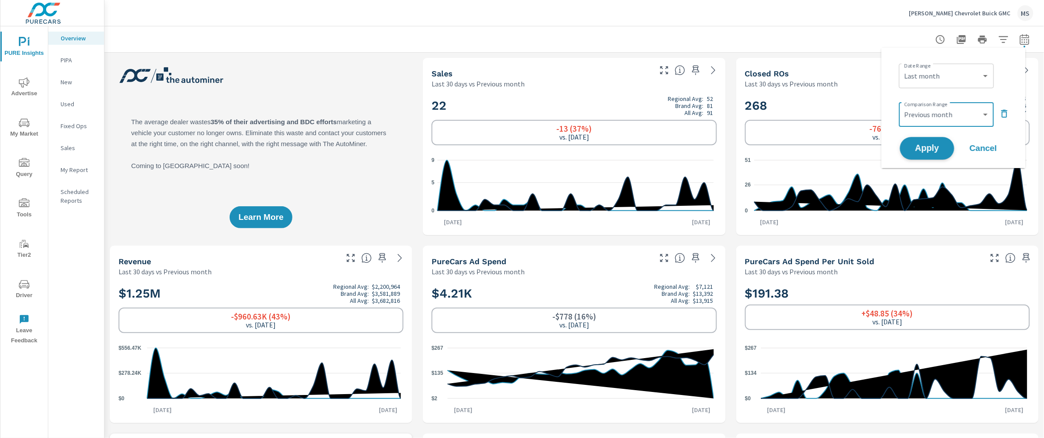
click at [920, 146] on span "Apply" at bounding box center [927, 148] width 36 height 8
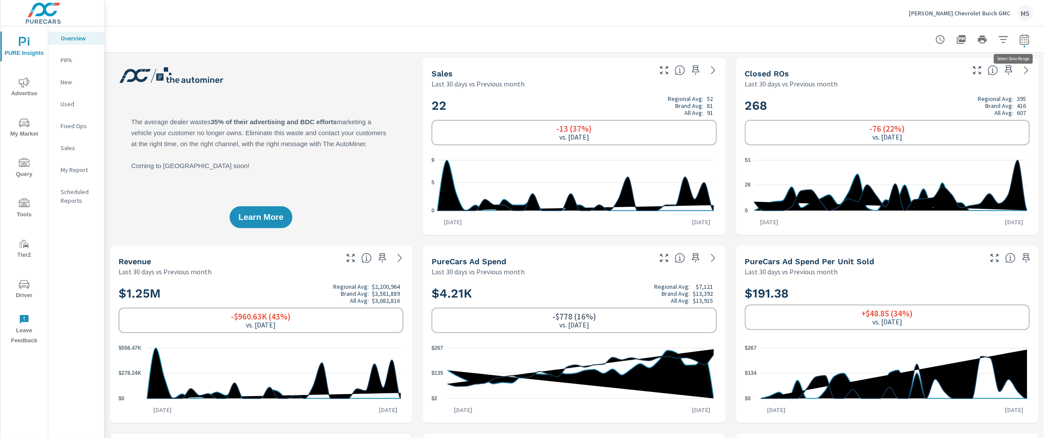
click at [1020, 38] on icon "button" at bounding box center [1025, 39] width 11 height 11
select select "Last 30 days"
select select "Previous month"
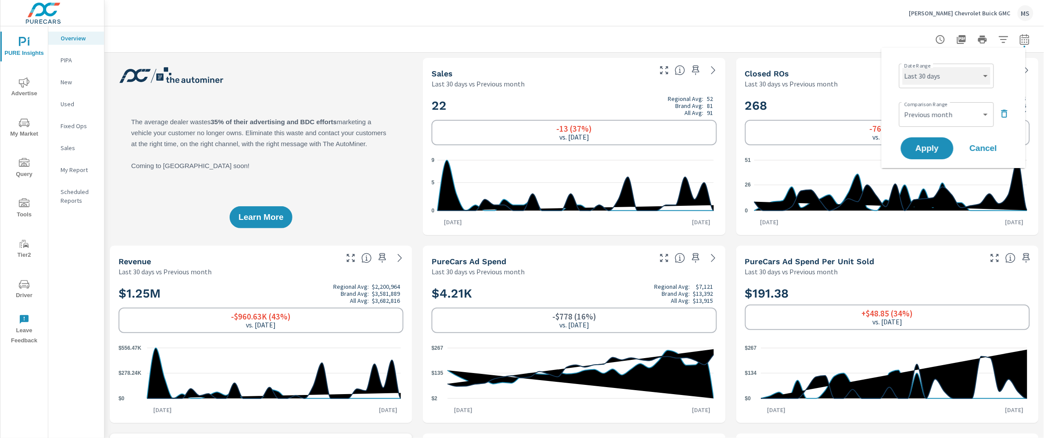
click at [933, 76] on select "Custom Yesterday Last week Last 7 days Last 14 days Last 30 days Last 45 days L…" at bounding box center [947, 76] width 88 height 18
click at [903, 67] on select "Custom Yesterday Last week Last 7 days Last 14 days Last 30 days Last 45 days L…" at bounding box center [947, 76] width 88 height 18
select select "Last month"
click at [933, 144] on span "Apply" at bounding box center [927, 148] width 36 height 8
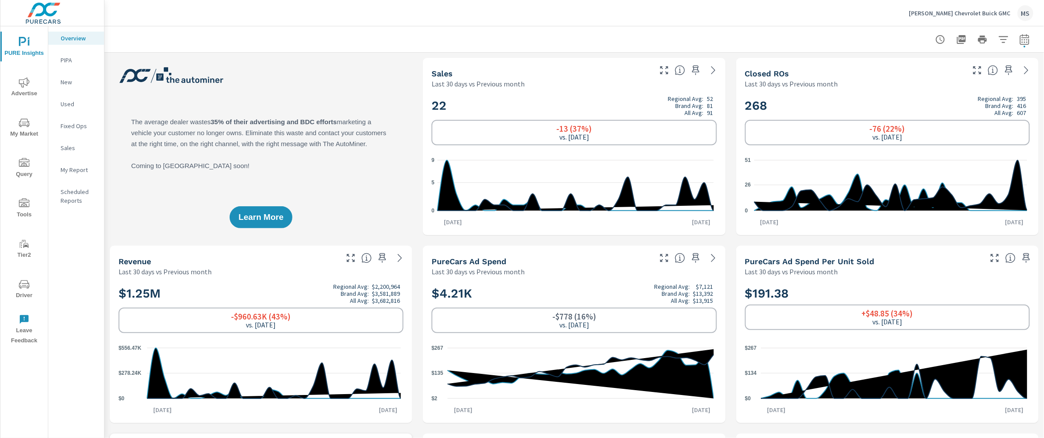
click at [27, 41] on icon "nav menu" at bounding box center [24, 42] width 11 height 11
click at [19, 87] on icon "nav menu" at bounding box center [24, 82] width 11 height 11
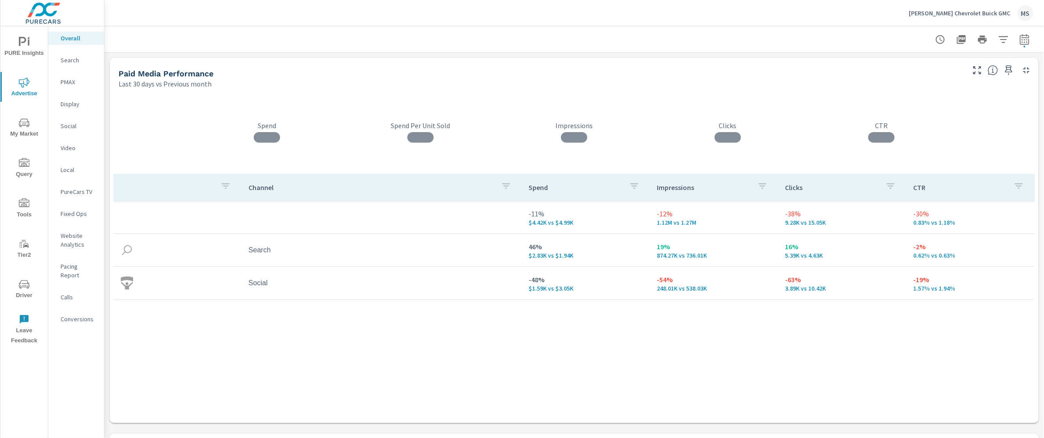
click at [74, 243] on p "Website Analytics" at bounding box center [79, 240] width 36 height 18
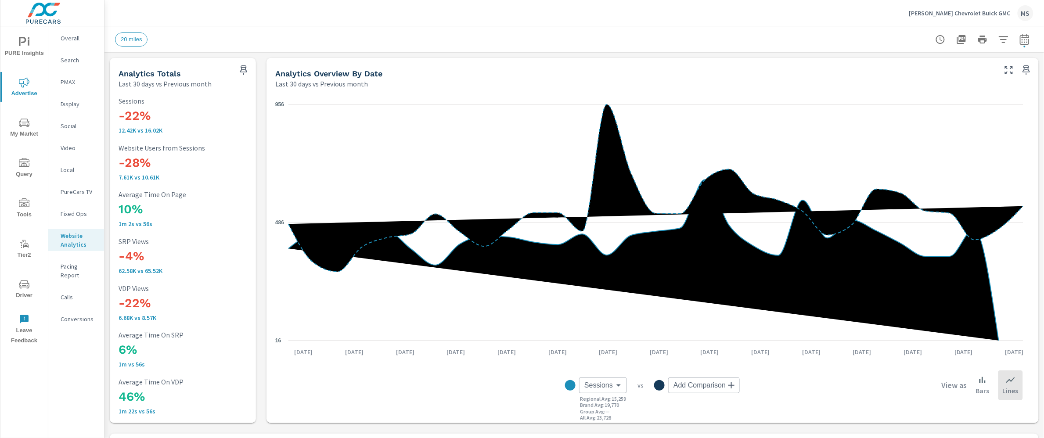
click at [69, 56] on p "Search" at bounding box center [79, 60] width 36 height 9
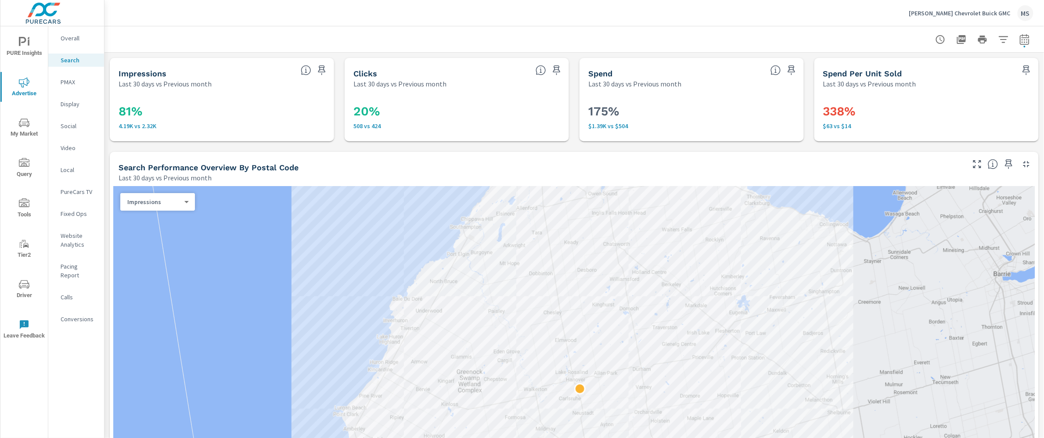
scroll to position [41, 0]
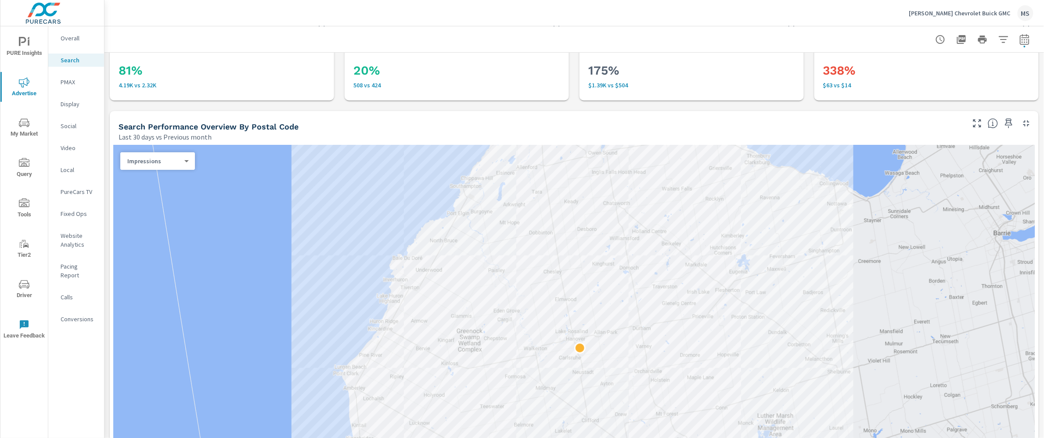
click at [74, 40] on p "Overall" at bounding box center [79, 38] width 36 height 9
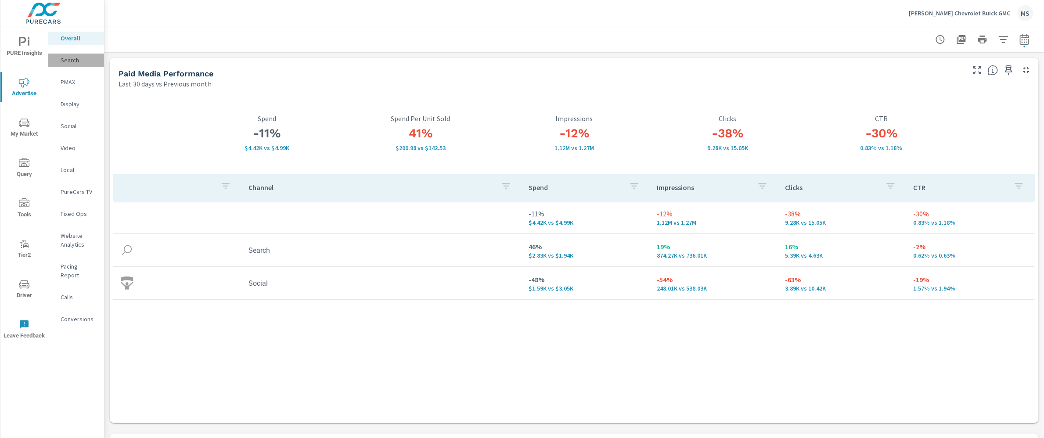
click at [74, 60] on p "Search" at bounding box center [79, 60] width 36 height 9
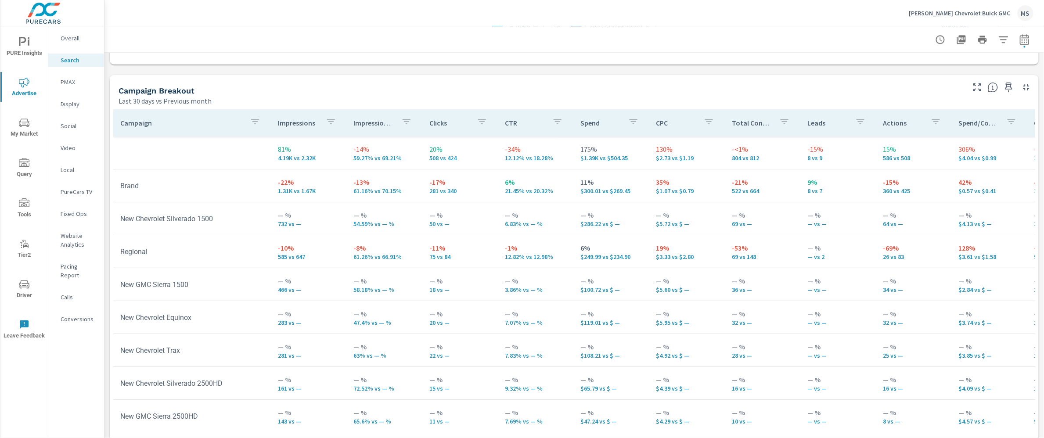
scroll to position [695, 0]
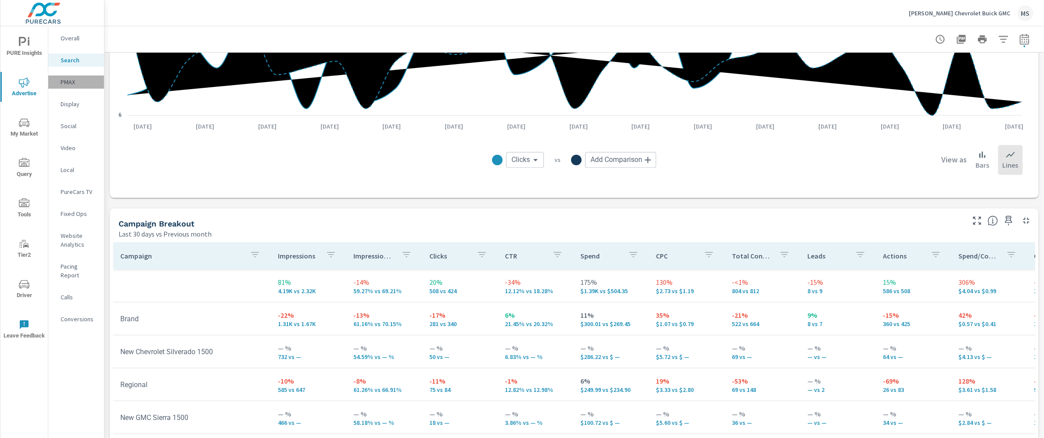
click at [67, 79] on p "PMAX" at bounding box center [79, 82] width 36 height 9
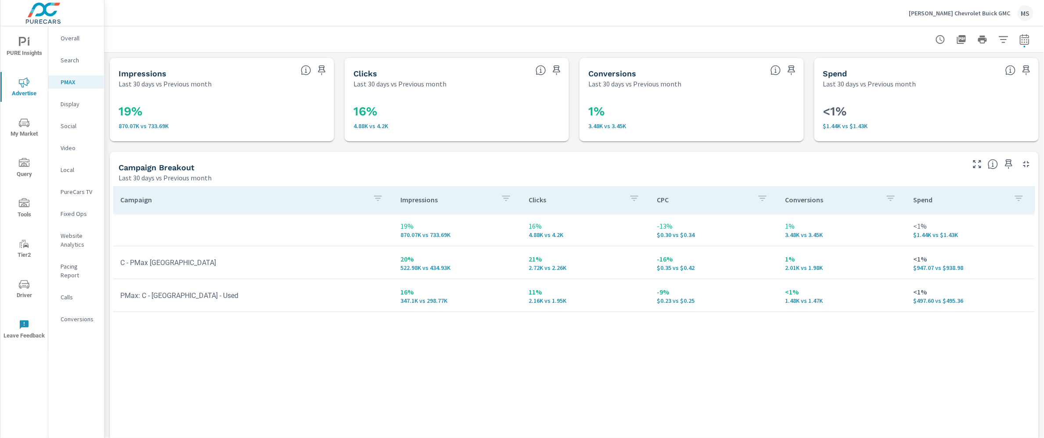
click at [67, 123] on p "Social" at bounding box center [79, 126] width 36 height 9
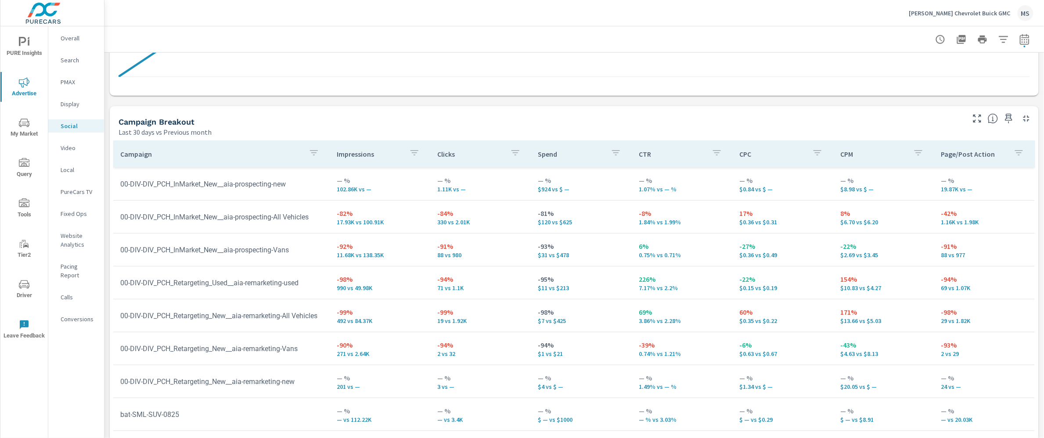
scroll to position [366, 0]
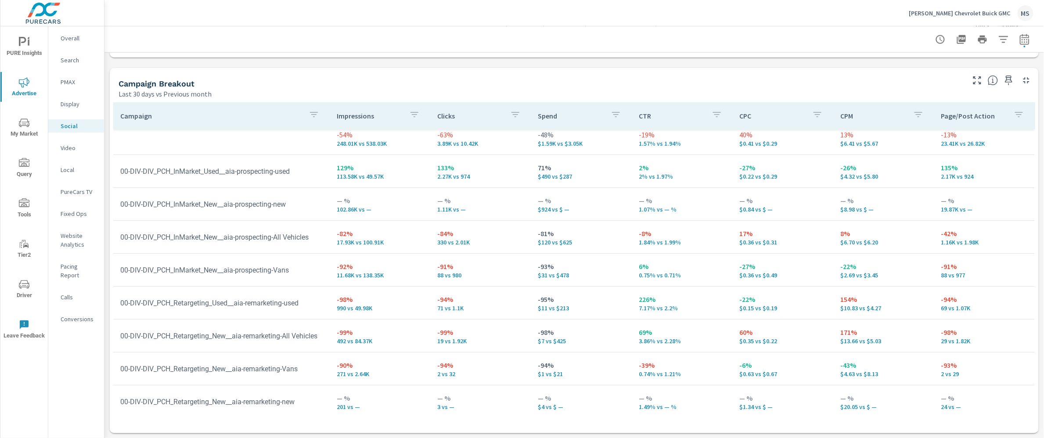
scroll to position [0, 0]
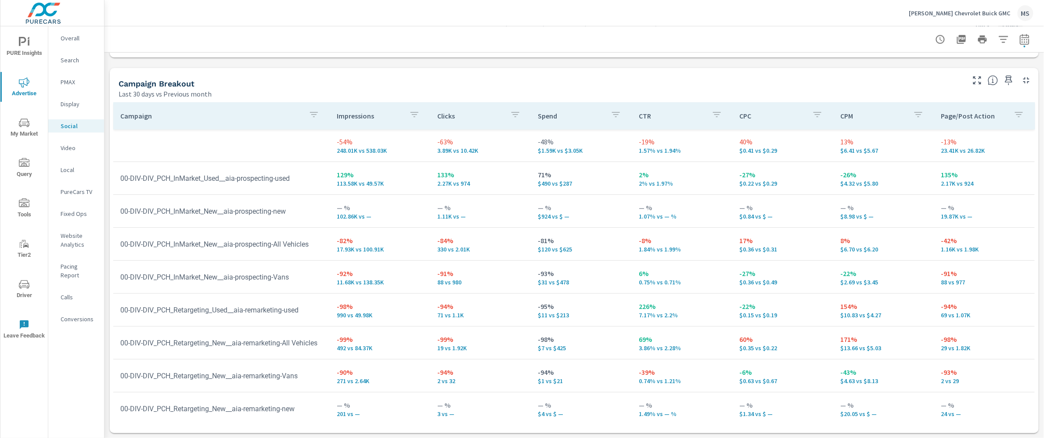
click at [68, 238] on p "Website Analytics" at bounding box center [79, 240] width 36 height 18
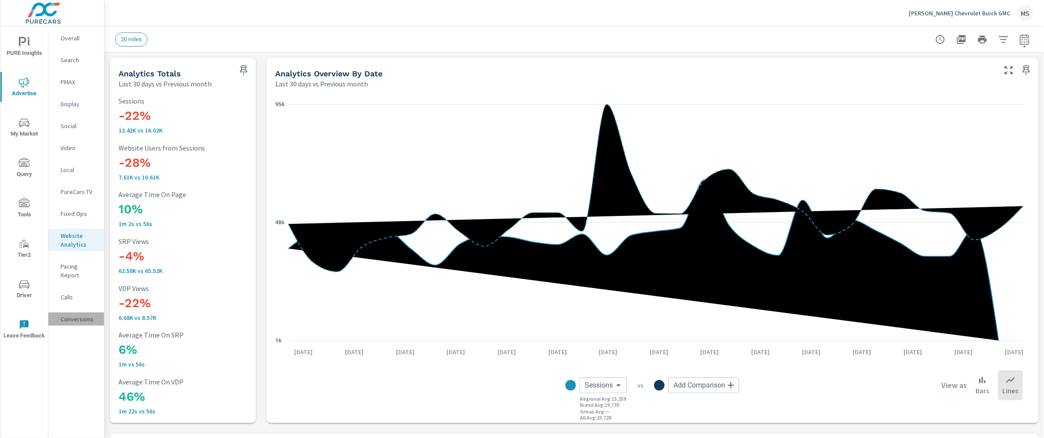
click at [78, 315] on p "Conversions" at bounding box center [79, 319] width 36 height 9
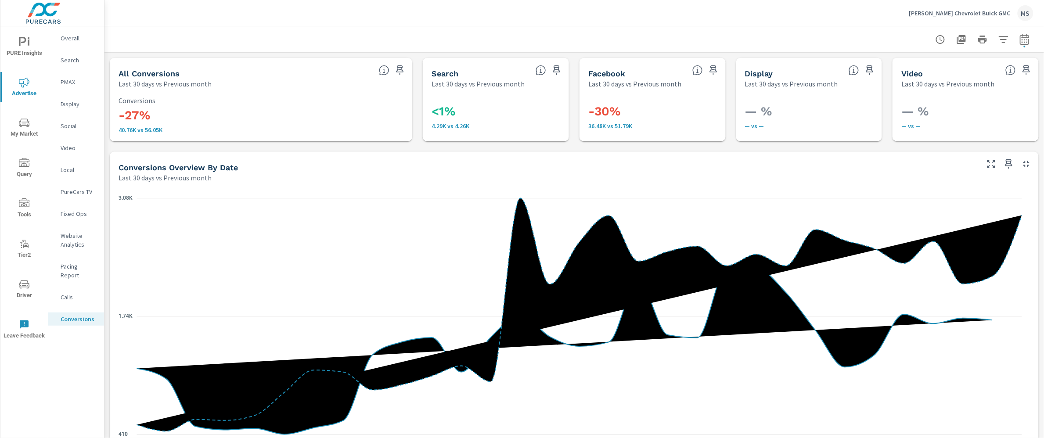
scroll to position [99, 0]
click at [64, 59] on p "Search" at bounding box center [79, 60] width 36 height 9
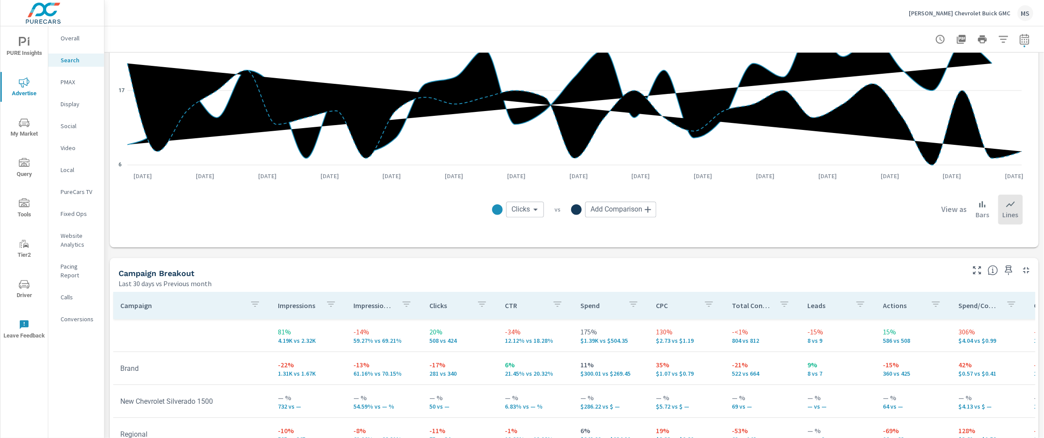
scroll to position [835, 0]
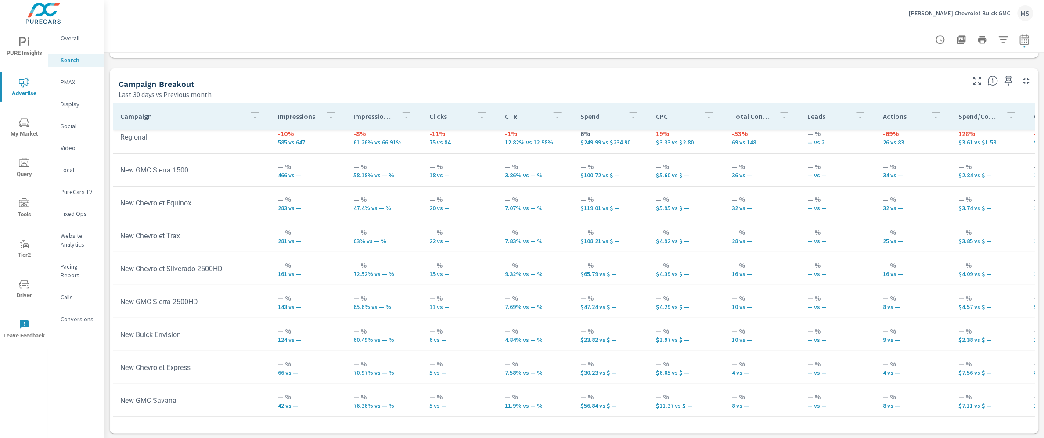
scroll to position [116, 0]
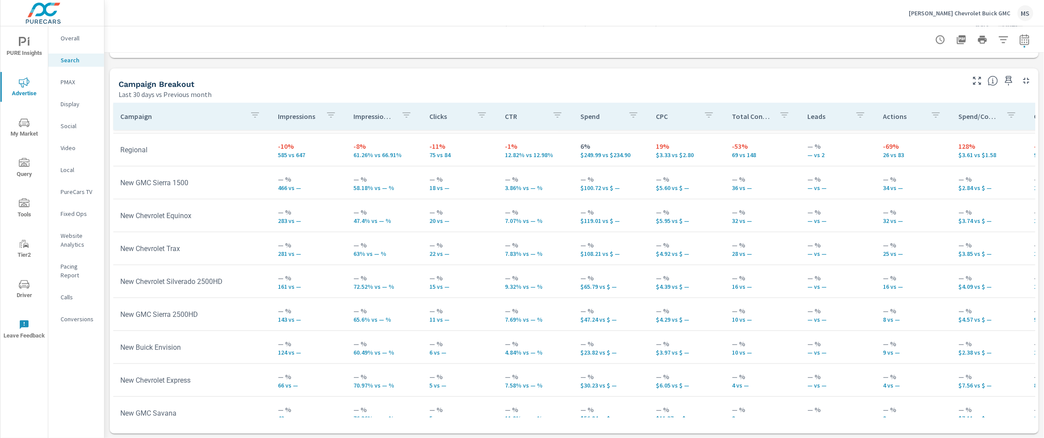
scroll to position [82, 0]
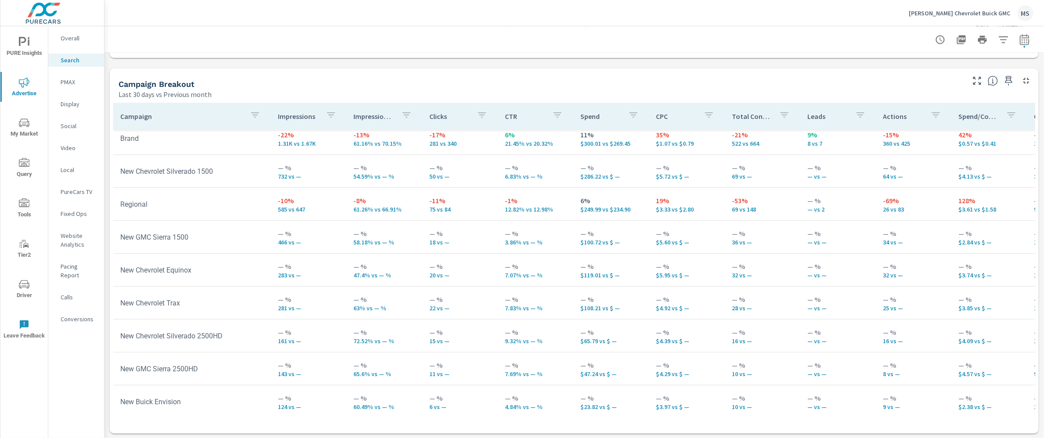
scroll to position [47, 0]
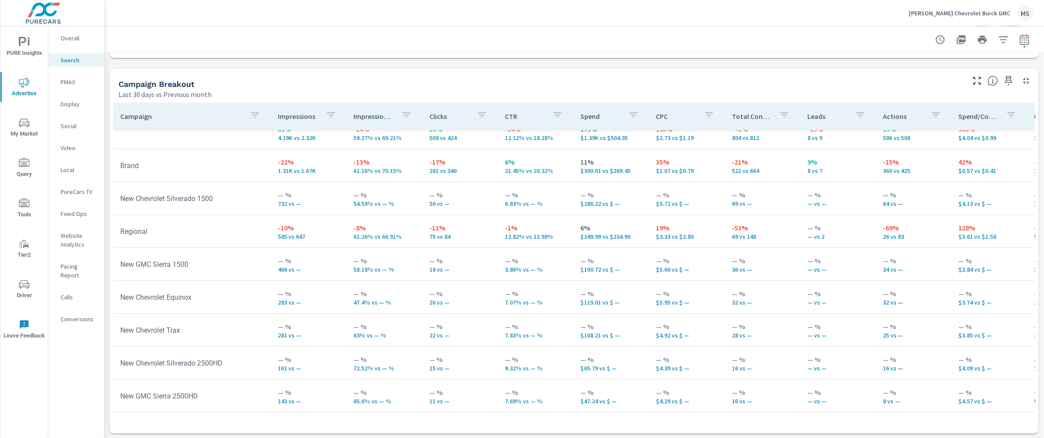
scroll to position [116, 0]
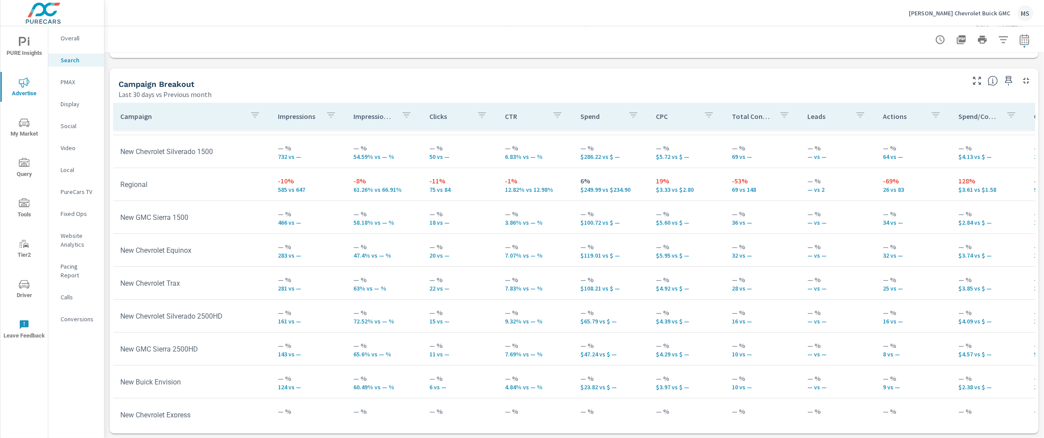
scroll to position [0, 0]
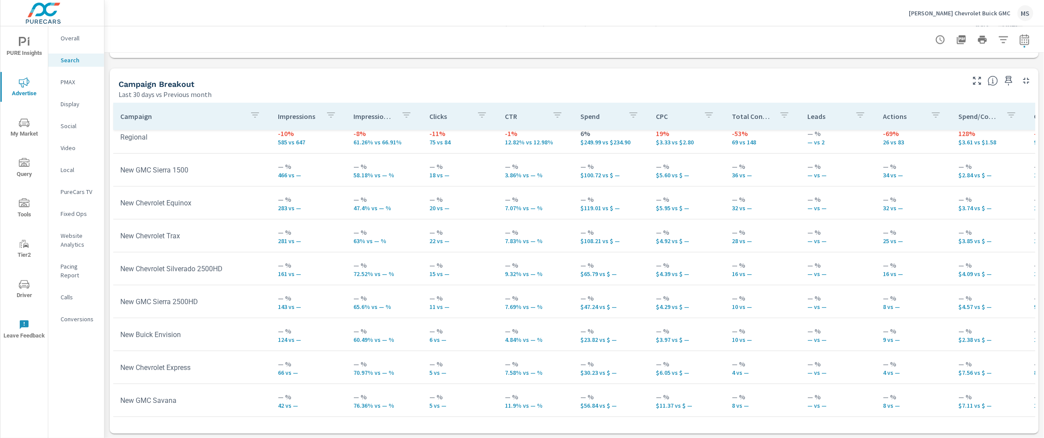
scroll to position [116, 0]
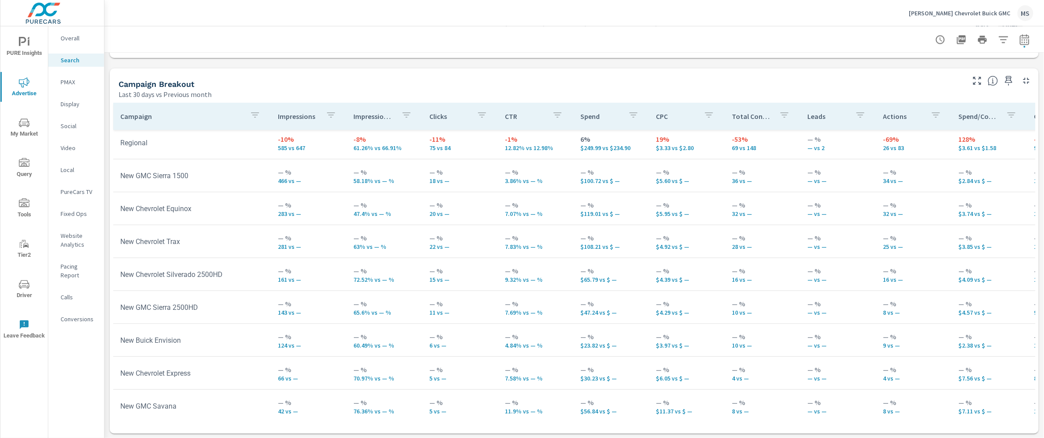
scroll to position [95, 0]
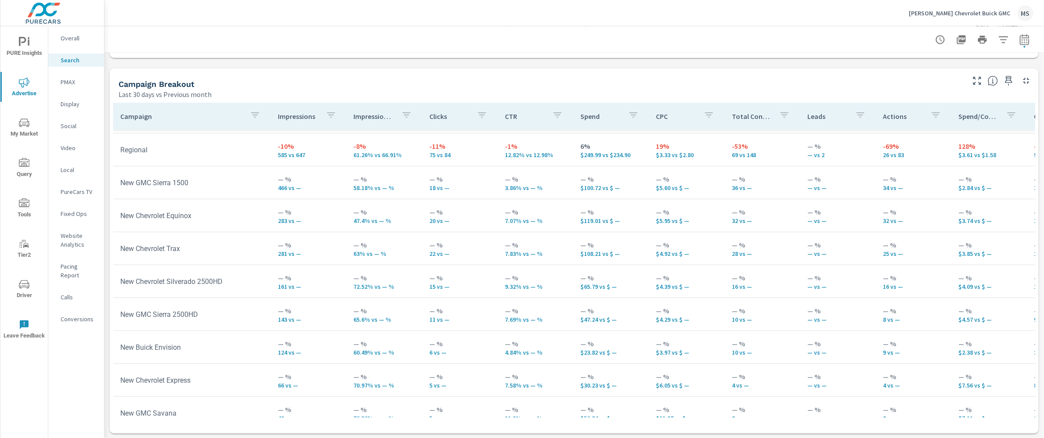
scroll to position [116, 0]
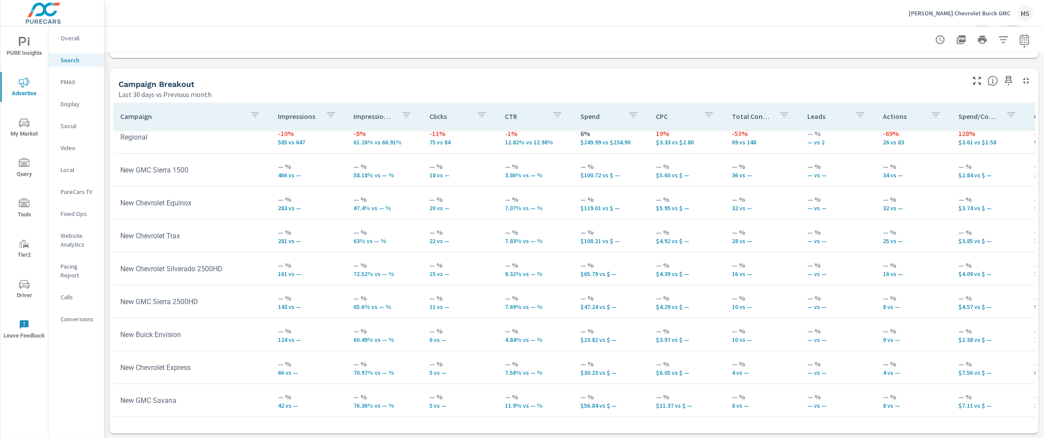
scroll to position [21, 0]
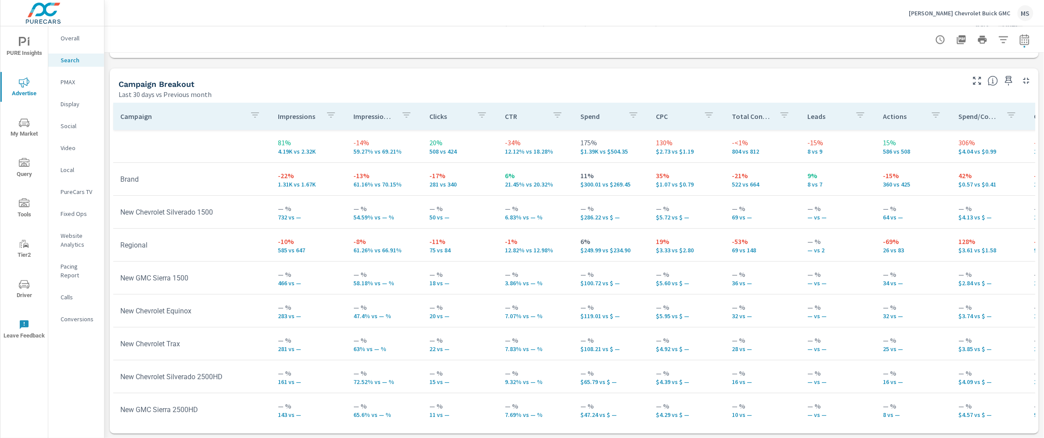
scroll to position [116, 0]
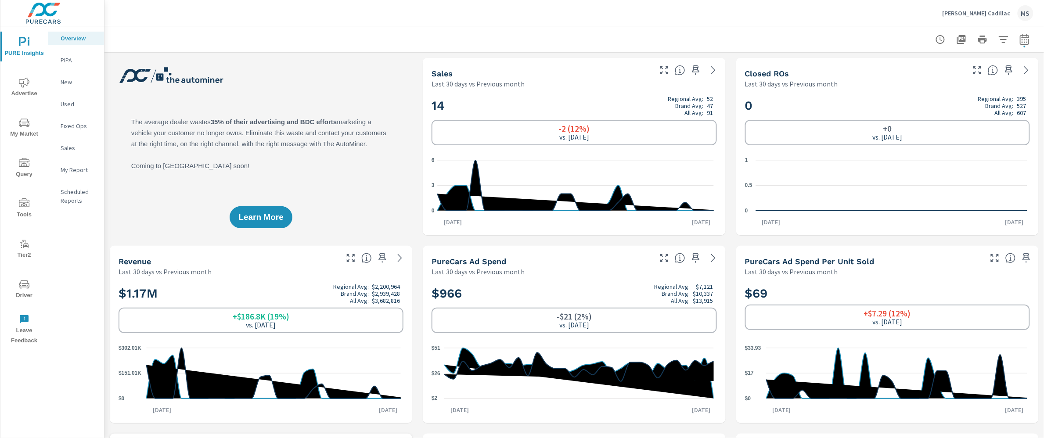
click at [30, 81] on span "Advertise" at bounding box center [24, 88] width 42 height 22
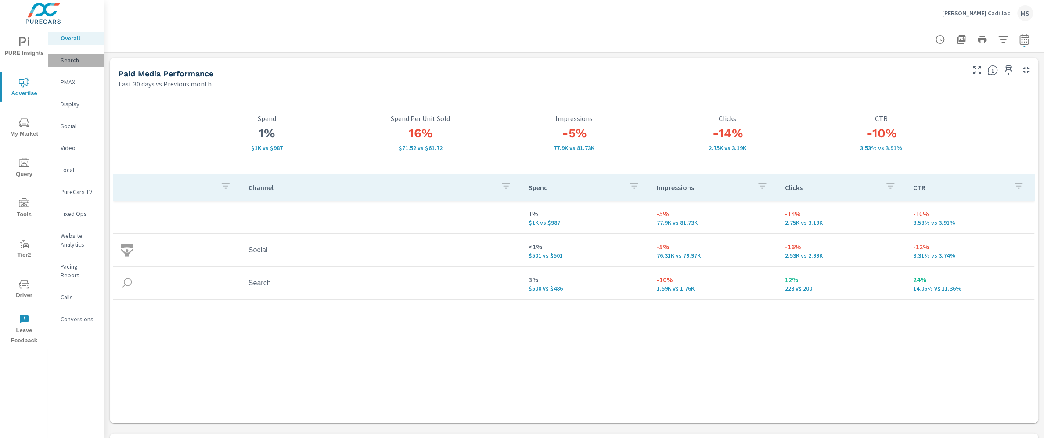
click at [71, 57] on p "Search" at bounding box center [79, 60] width 36 height 9
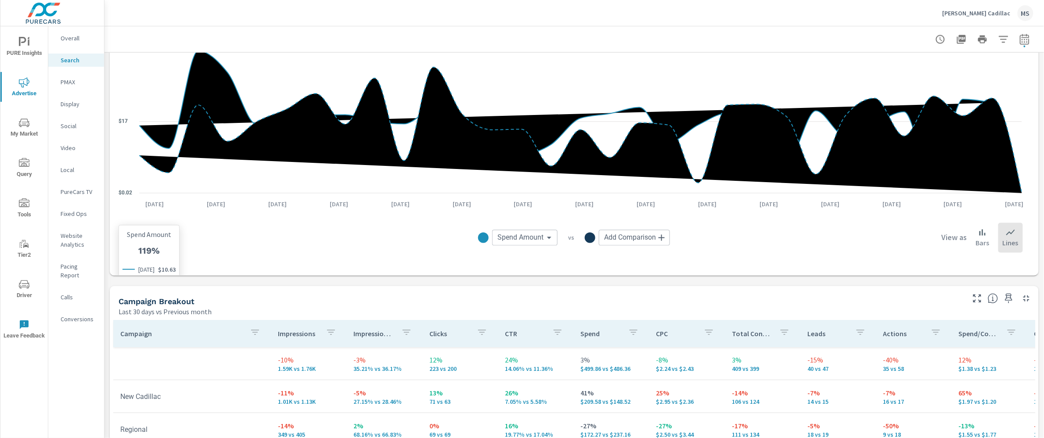
scroll to position [540, 0]
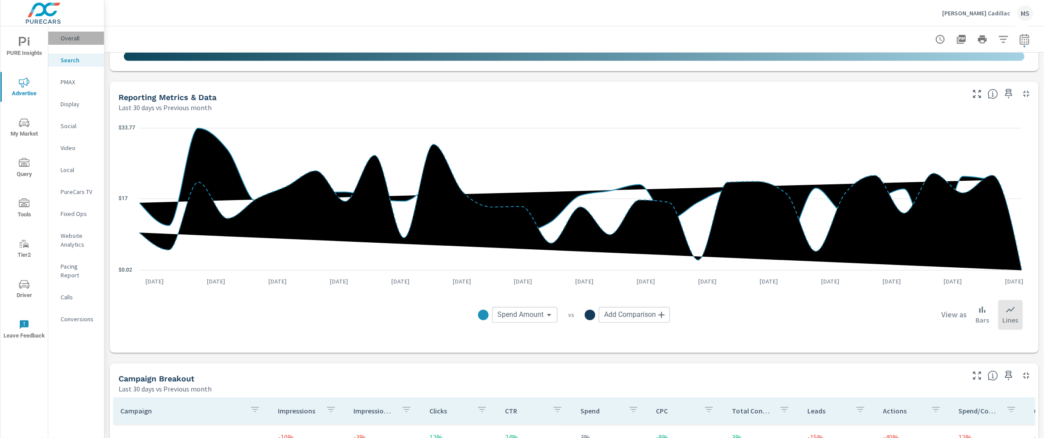
click at [69, 38] on p "Overall" at bounding box center [79, 38] width 36 height 9
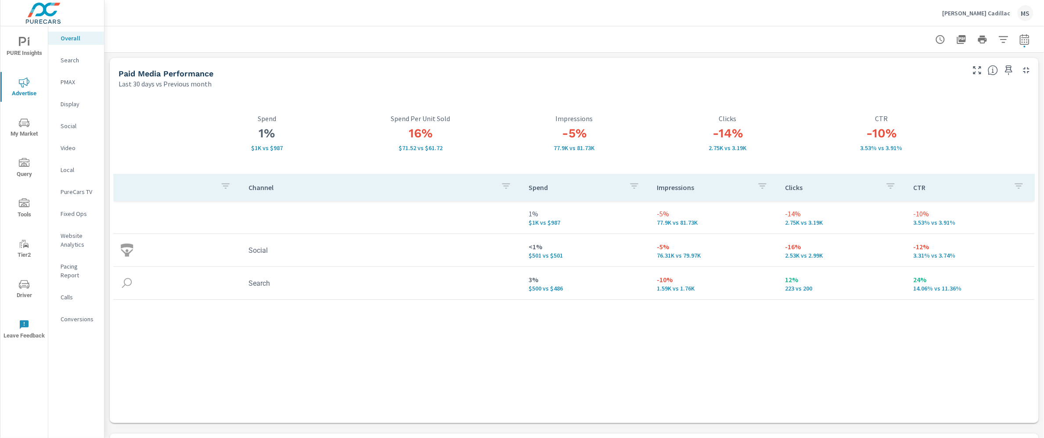
click at [67, 244] on p "Website Analytics" at bounding box center [79, 240] width 36 height 18
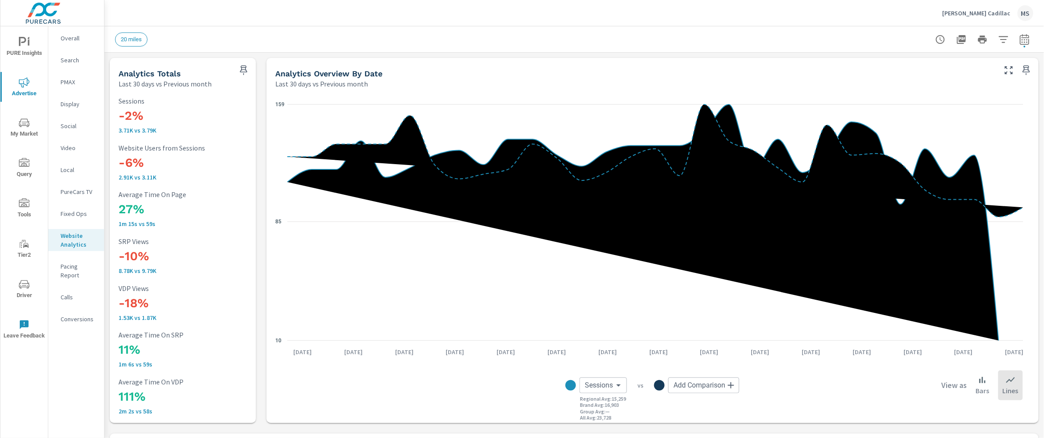
click at [67, 119] on nav "Overall Search PMAX Display Social Video Local PureCars TV Fixed Ops Website An…" at bounding box center [76, 182] width 56 height 312
click at [67, 130] on p "Social" at bounding box center [79, 126] width 36 height 9
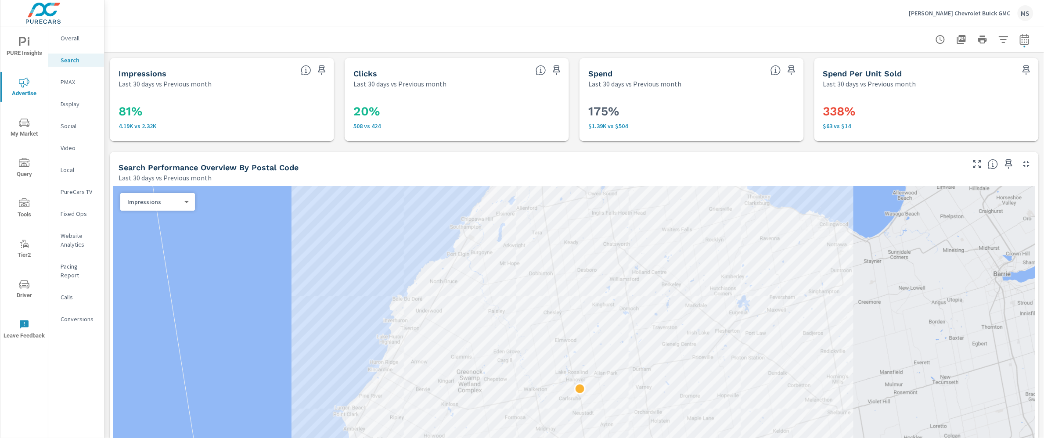
scroll to position [116, 0]
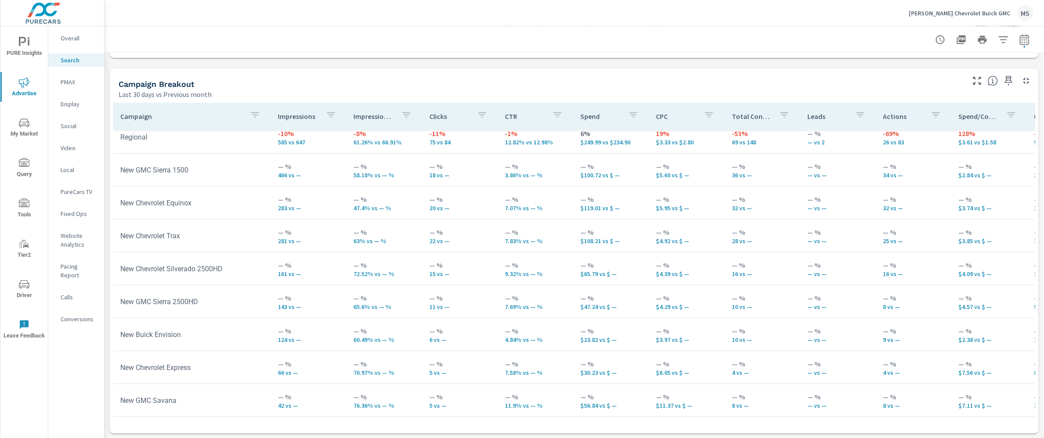
click at [63, 40] on p "Overall" at bounding box center [79, 38] width 36 height 9
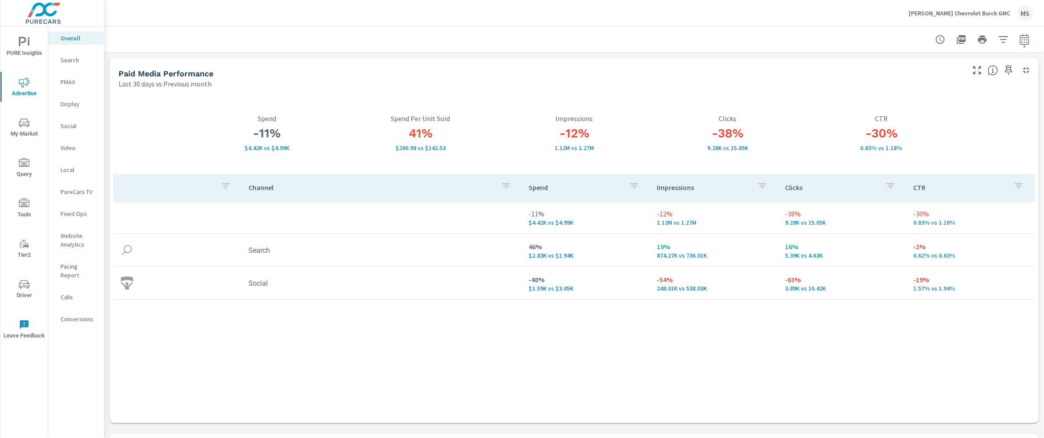
click at [76, 242] on p "Website Analytics" at bounding box center [79, 240] width 36 height 18
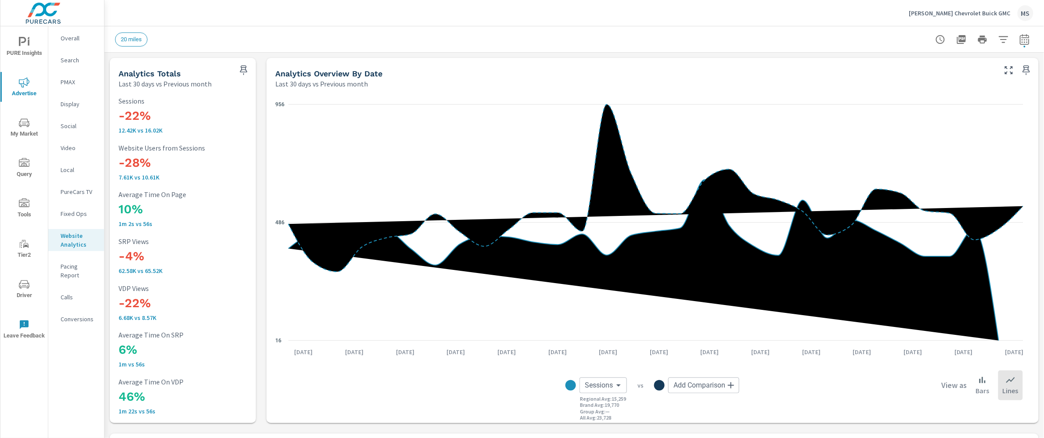
click at [78, 38] on p "Overall" at bounding box center [79, 38] width 36 height 9
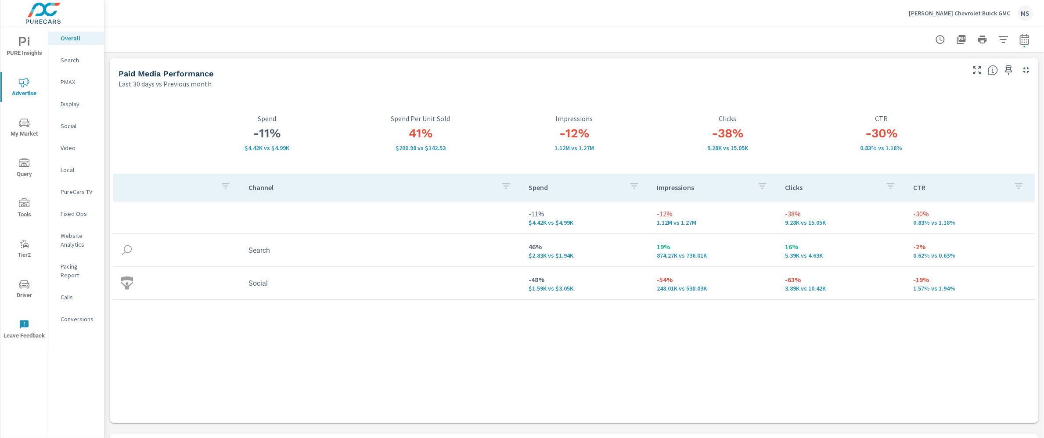
click at [82, 56] on p "Search" at bounding box center [79, 60] width 36 height 9
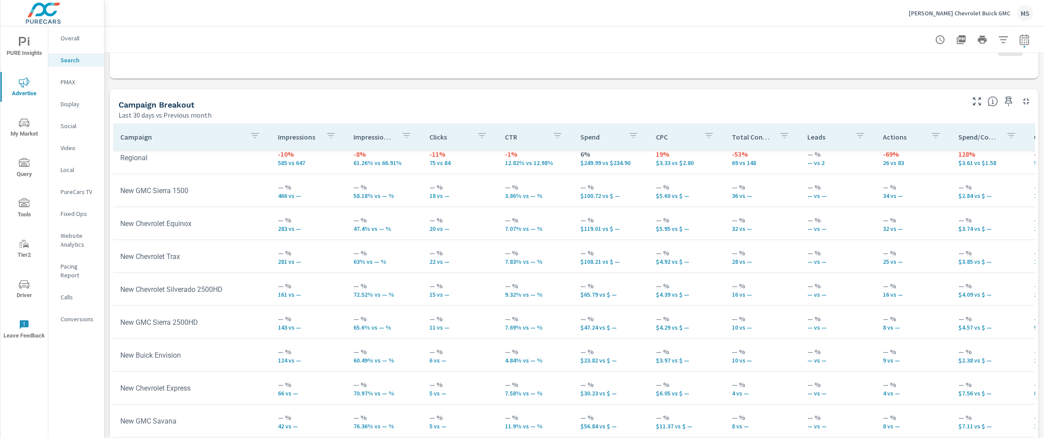
scroll to position [829, 0]
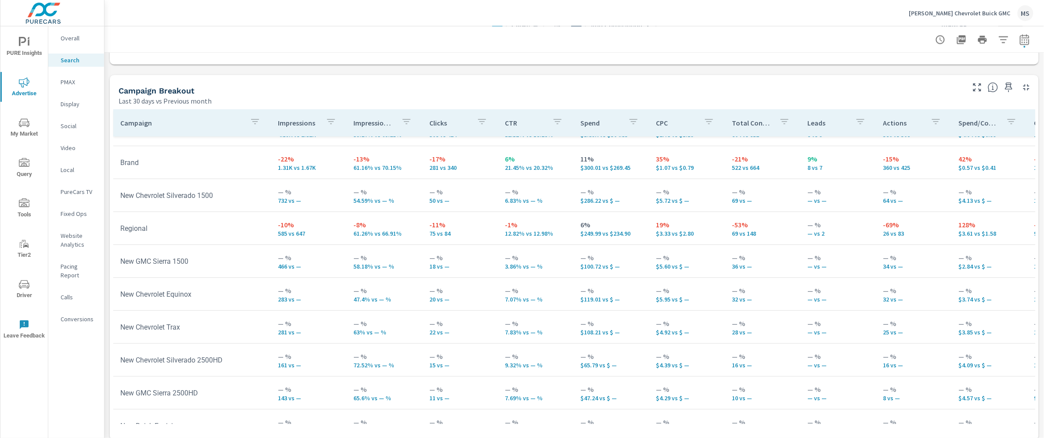
scroll to position [16, 0]
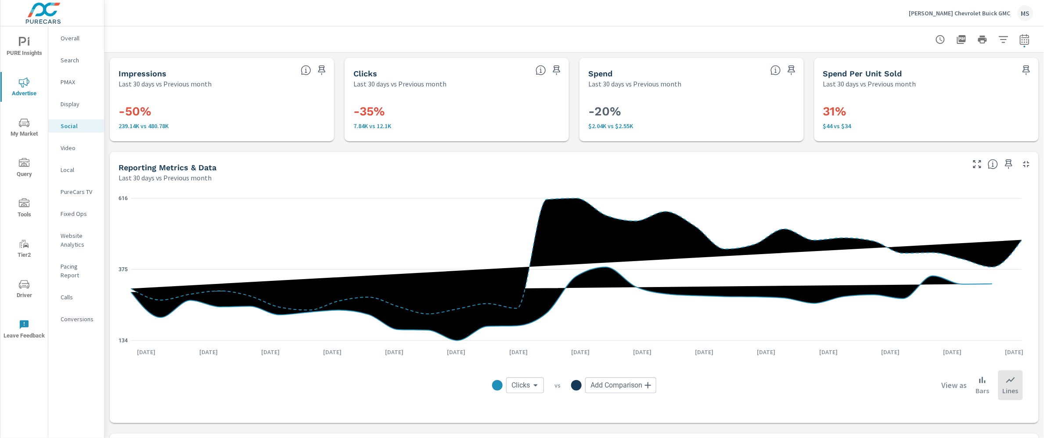
scroll to position [299, 0]
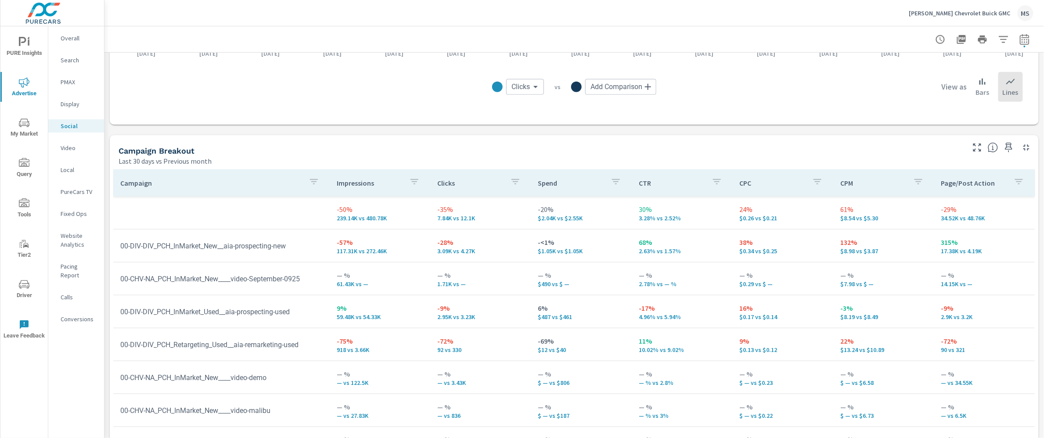
click at [83, 315] on p "Conversions" at bounding box center [79, 319] width 36 height 9
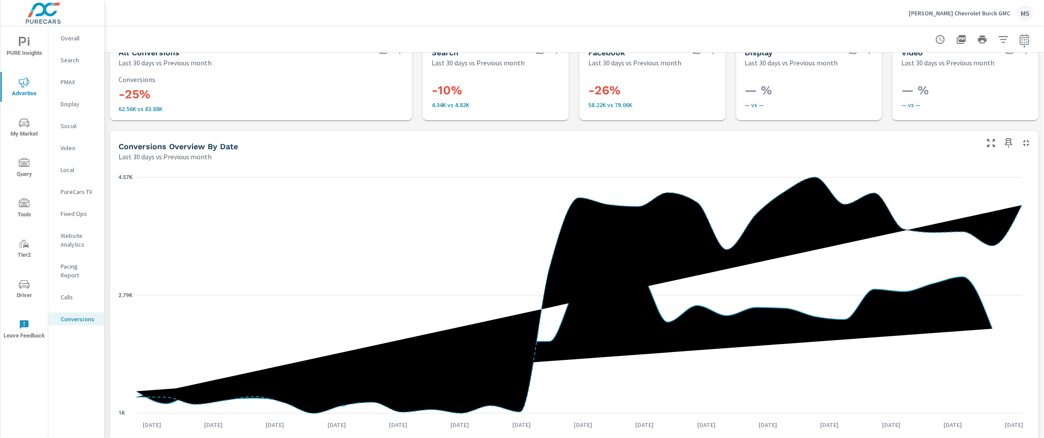
scroll to position [33, 0]
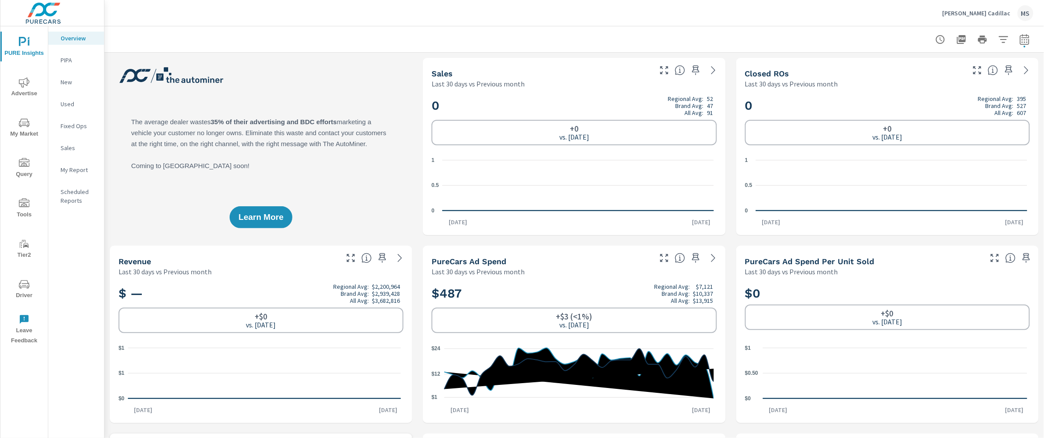
click at [23, 87] on icon "nav menu" at bounding box center [24, 82] width 11 height 10
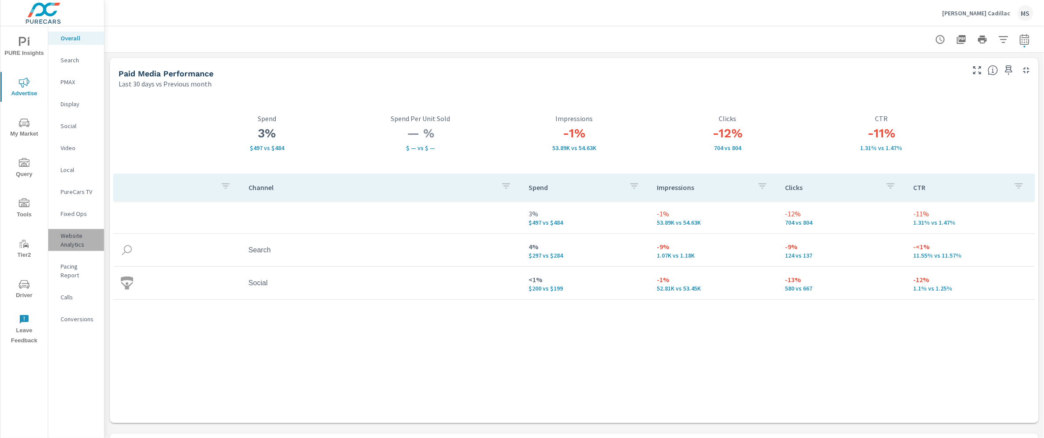
click at [75, 244] on p "Website Analytics" at bounding box center [79, 240] width 36 height 18
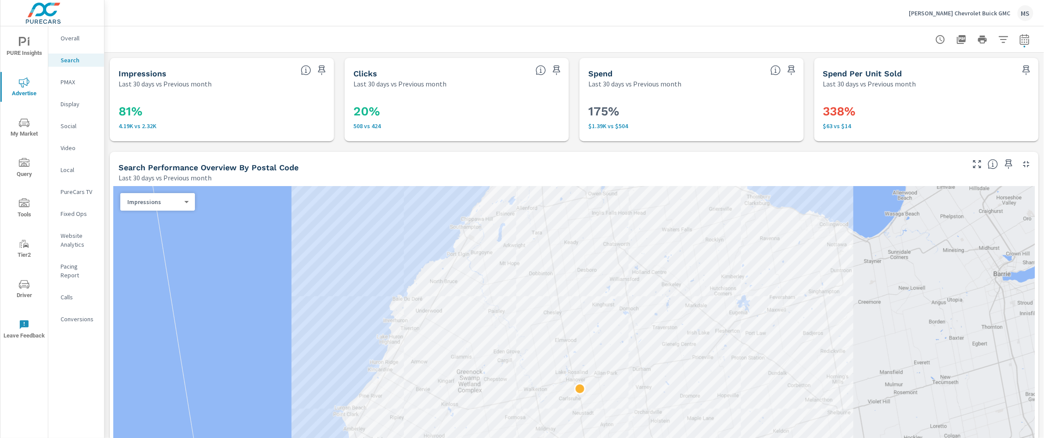
scroll to position [16, 0]
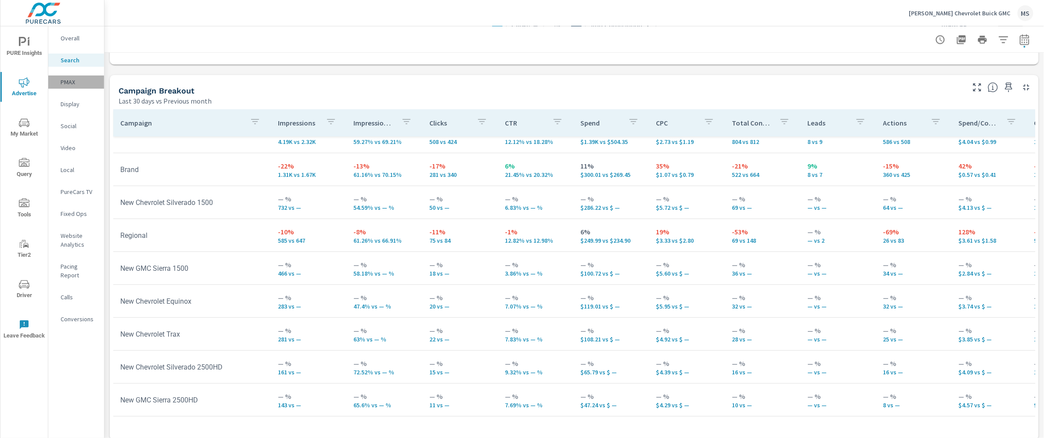
click at [70, 79] on p "PMAX" at bounding box center [79, 82] width 36 height 9
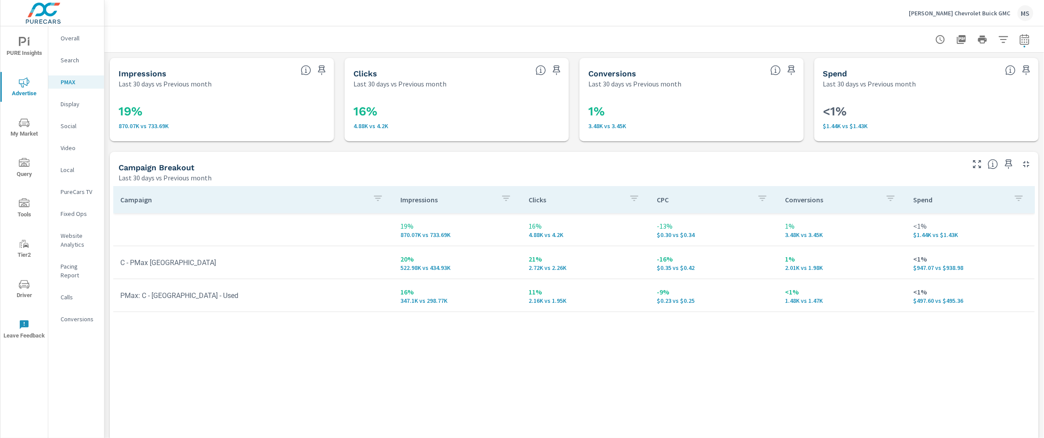
click at [69, 122] on p "Social" at bounding box center [79, 126] width 36 height 9
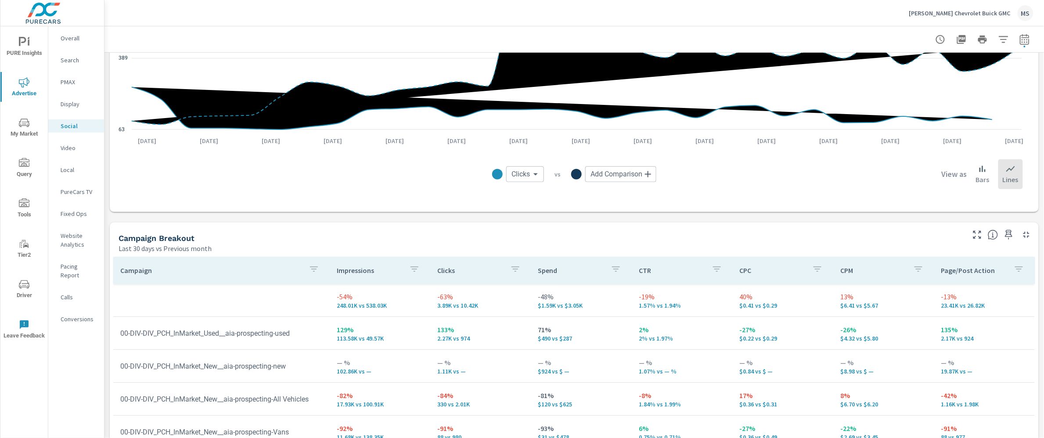
scroll to position [268, 0]
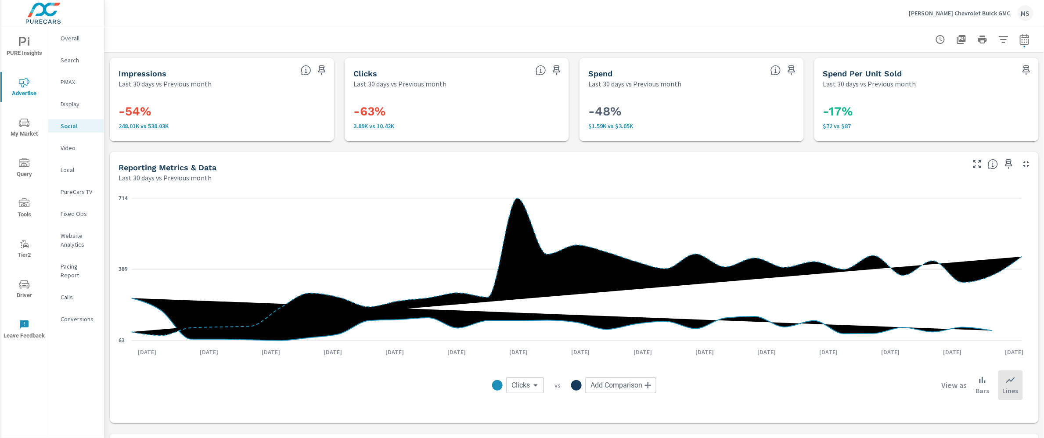
scroll to position [268, 0]
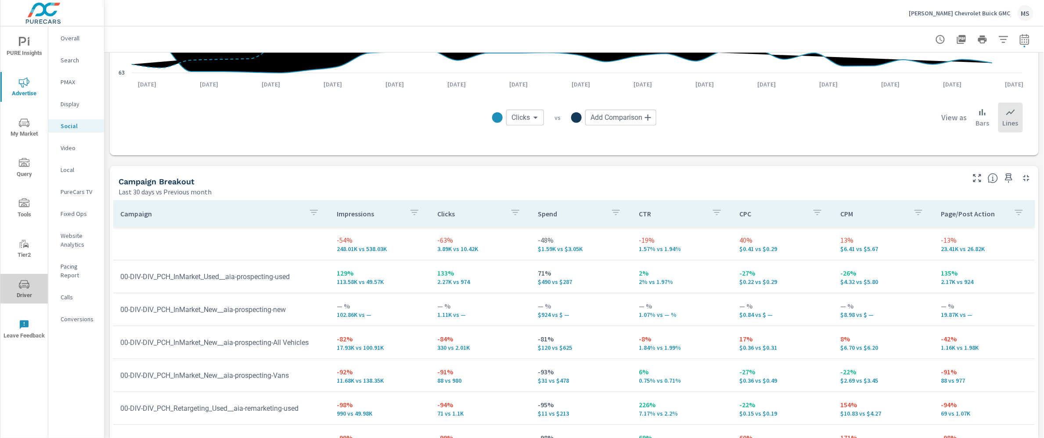
click at [27, 283] on icon "nav menu" at bounding box center [24, 284] width 11 height 8
